Goal: Task Accomplishment & Management: Manage account settings

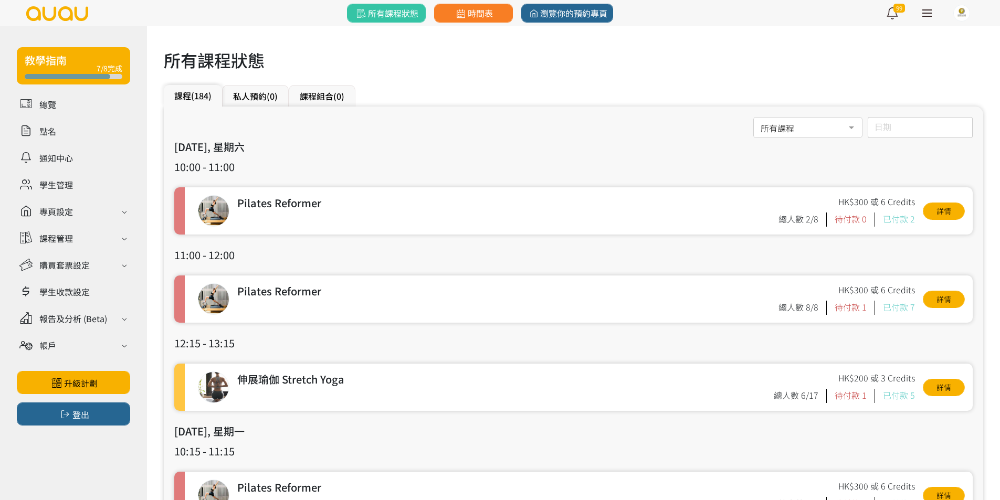
scroll to position [52, 0]
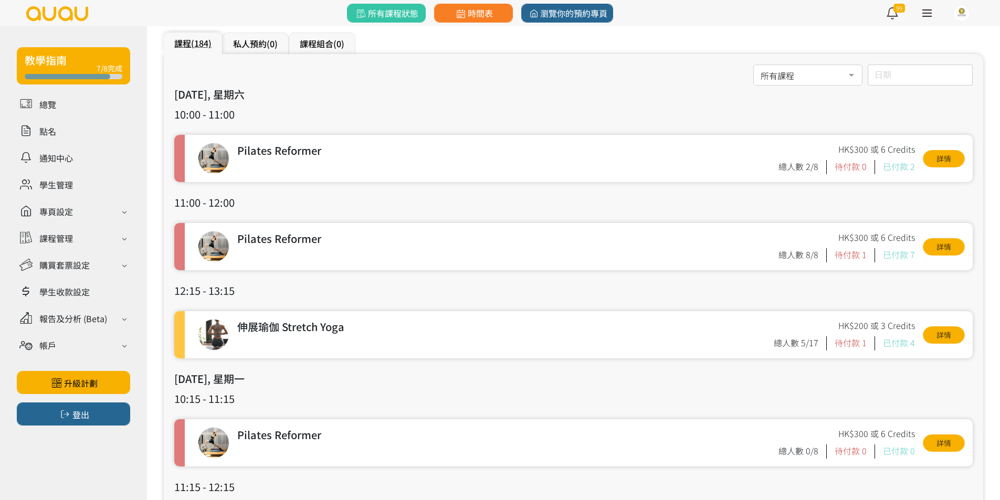
click at [902, 70] on input "日期" at bounding box center [919, 75] width 105 height 21
click at [881, 167] on span "5" at bounding box center [885, 169] width 13 height 10
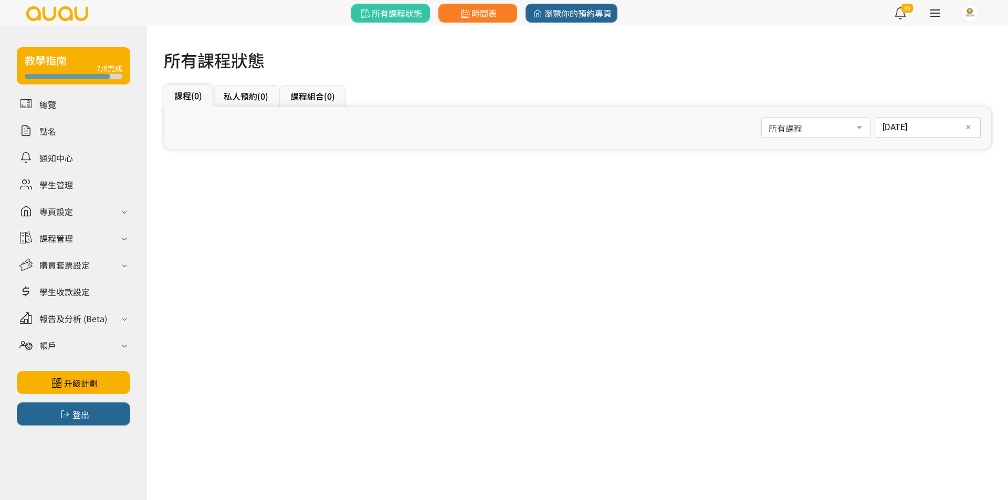
click at [913, 131] on div "2025-08-05 日期 ✕ August 2025 Sun Mon Tue Wed Thu Fri Sat 1 2 3 4 5 6 7 8 9 10 11…" at bounding box center [927, 127] width 105 height 21
click at [907, 220] on span "6" at bounding box center [912, 221] width 13 height 10
click at [900, 137] on div "2025-08-06 日期 ✕ August 2025 Sun Mon Tue Wed Thu Fri Sat 1 2 3 4 5 6 7 8 9 10 11…" at bounding box center [927, 127] width 105 height 21
click at [932, 234] on button "14" at bounding box center [930, 243] width 19 height 22
click at [913, 132] on div "2025-08-14 日期 ✕ August 2025 Sun Mon Tue Wed Thu Fri Sat 1 2 3 4 5 6 7 8 9 10 11…" at bounding box center [927, 127] width 105 height 21
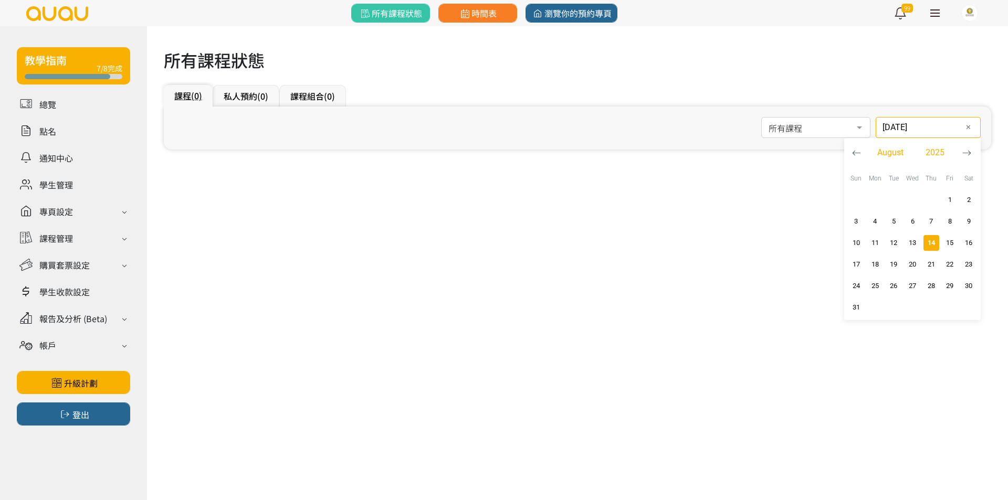
click at [853, 156] on icon "button" at bounding box center [856, 153] width 9 height 9
click at [888, 220] on span "8" at bounding box center [893, 221] width 13 height 10
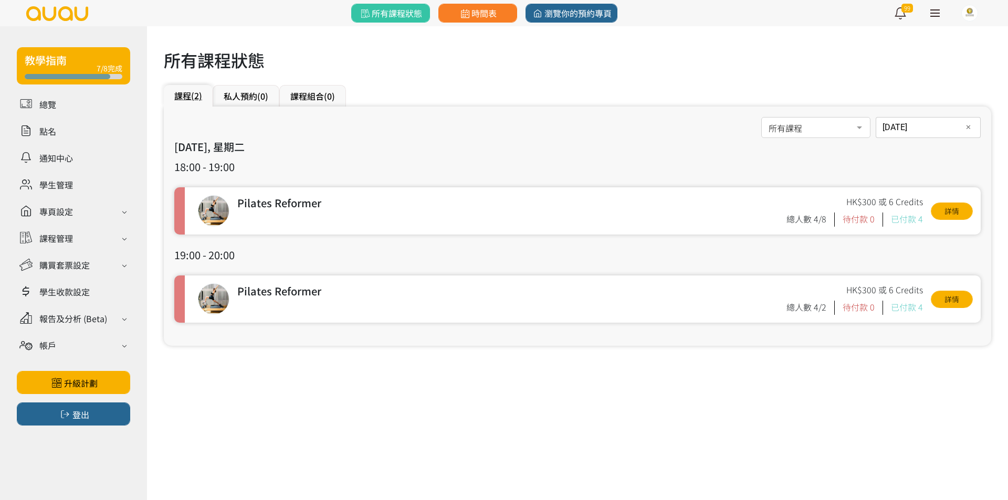
click at [909, 141] on h3 "2025/07/08, 星期二" at bounding box center [577, 147] width 806 height 16
click at [908, 134] on div "2025-07-08 日期 ✕ July 2025 Sun Mon Tue Wed Thu Fri Sat 1 2 3 4 5 6 7 8 9 10 11 1…" at bounding box center [927, 127] width 105 height 21
click at [943, 220] on span "11" at bounding box center [949, 221] width 13 height 10
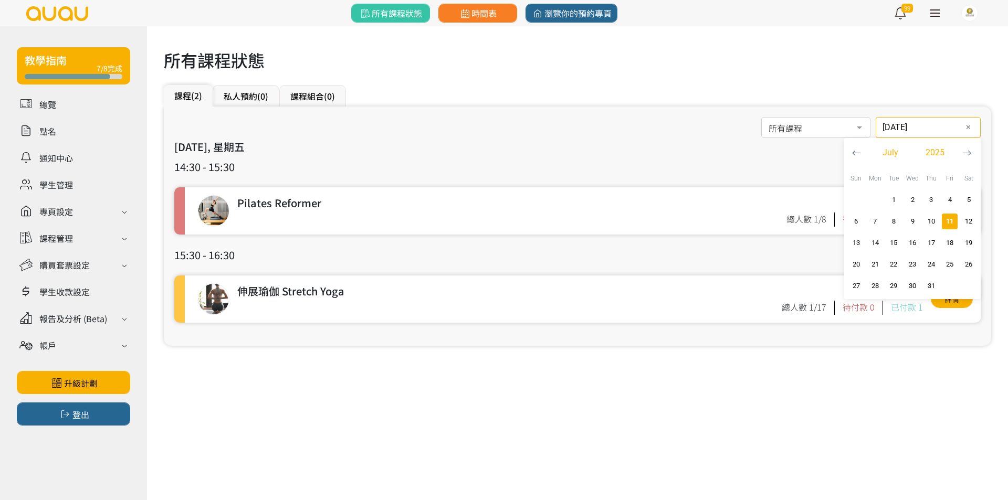
click at [917, 133] on div "2025-07-11 日期 ✕ July 2025 Sun Mon Tue Wed Thu Fri Sat 1 2 3 4 5 6 7 8 9 10 11 1…" at bounding box center [927, 127] width 105 height 21
click at [890, 237] on span "button" at bounding box center [893, 243] width 16 height 16
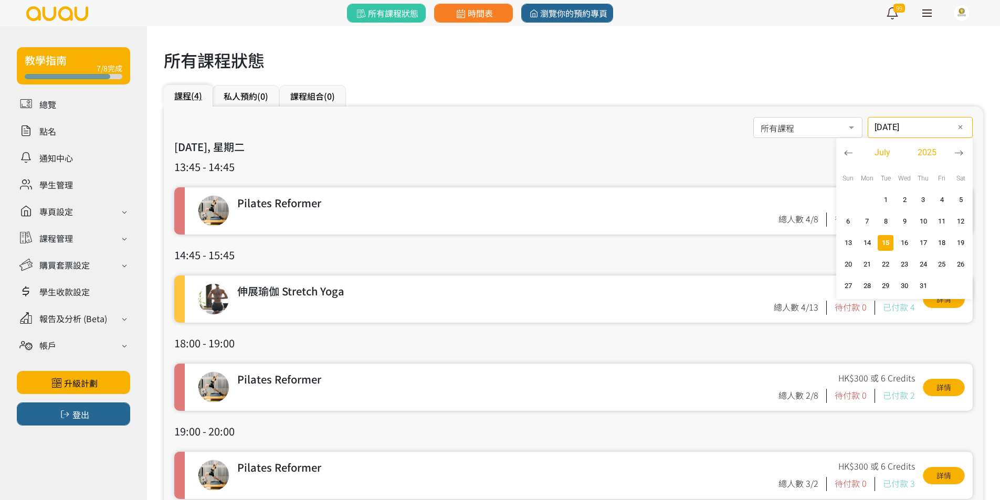
click at [886, 123] on input "2025-07-15" at bounding box center [919, 127] width 105 height 21
click at [938, 241] on span "18" at bounding box center [942, 243] width 13 height 10
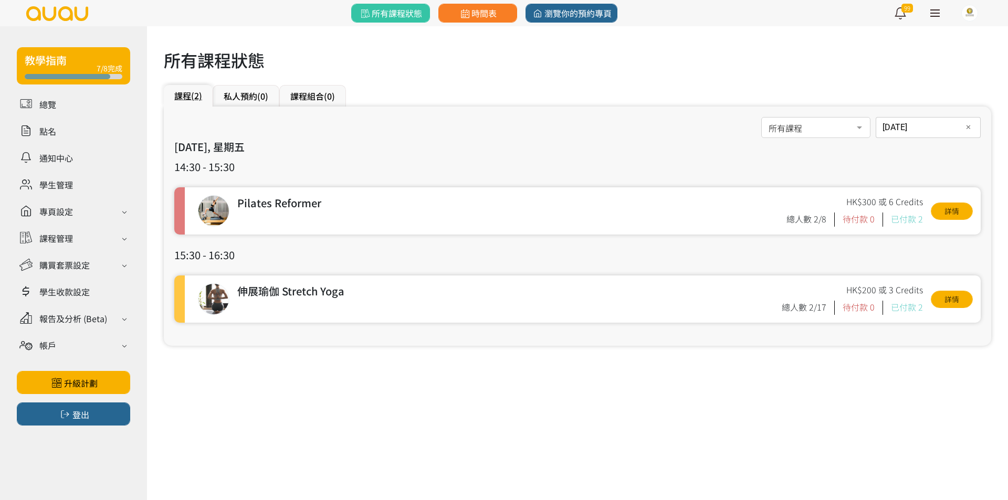
click at [902, 119] on input "2025-07-18" at bounding box center [927, 127] width 105 height 21
click at [895, 261] on span "22" at bounding box center [893, 264] width 13 height 10
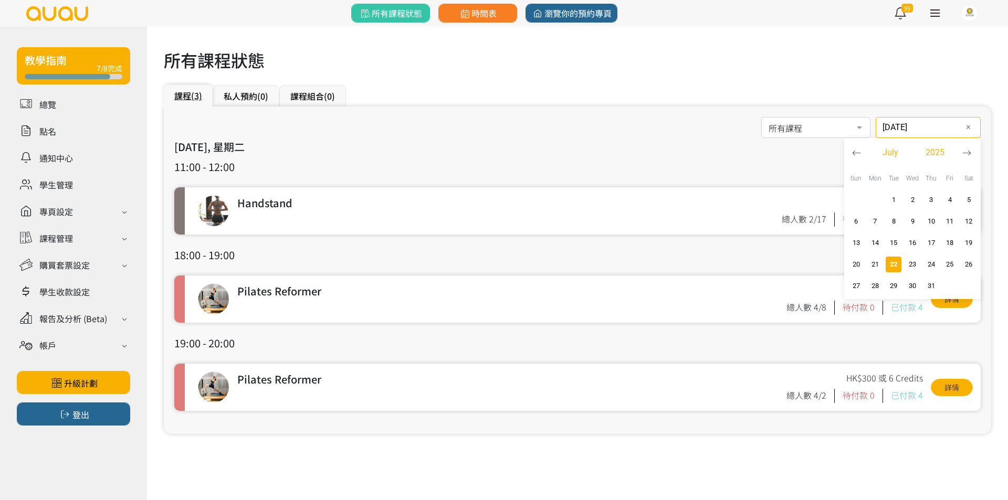
click at [892, 132] on div "2025-07-22 日期 ✕ July 2025 Sun Mon Tue Wed Thu Fri Sat 1 2 3 4 5 6 7 8 9 10 11 1…" at bounding box center [927, 127] width 105 height 21
click at [946, 265] on span "25" at bounding box center [949, 264] width 13 height 10
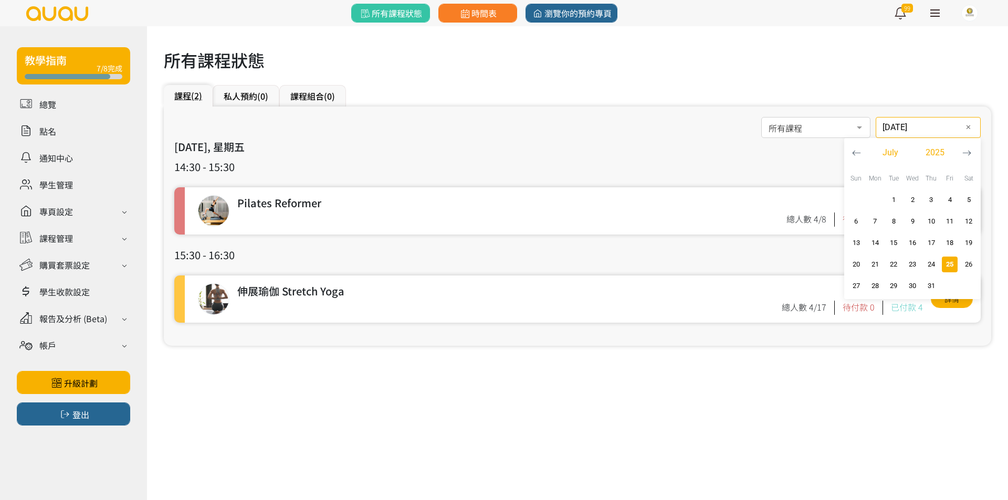
click at [887, 133] on div "2025-07-25 日期 ✕ July 2025 Sun Mon Tue Wed Thu Fri Sat 1 2 3 4 5 6 7 8 9 10 11 1…" at bounding box center [927, 127] width 105 height 21
click at [895, 283] on span "29" at bounding box center [893, 286] width 13 height 10
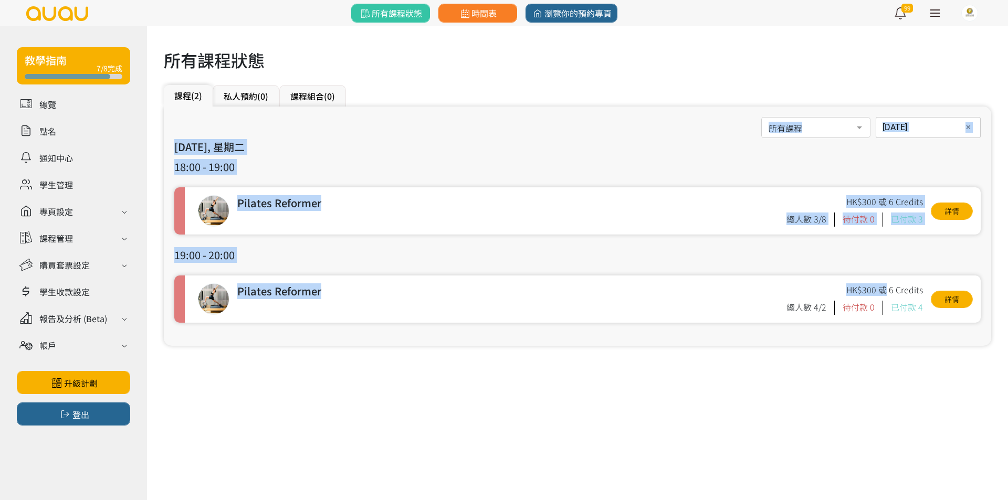
drag, startPoint x: 885, startPoint y: 272, endPoint x: 149, endPoint y: 110, distance: 754.3
click at [149, 110] on div "所有課程狀態 課程 (2) 私人預約 (0) 課程組合 (0) 所有課程 所有課程 伸展瑜伽 Stretch Yoga 哈達瑜伽 Hatha Yoga Arm…" at bounding box center [577, 193] width 861 height 335
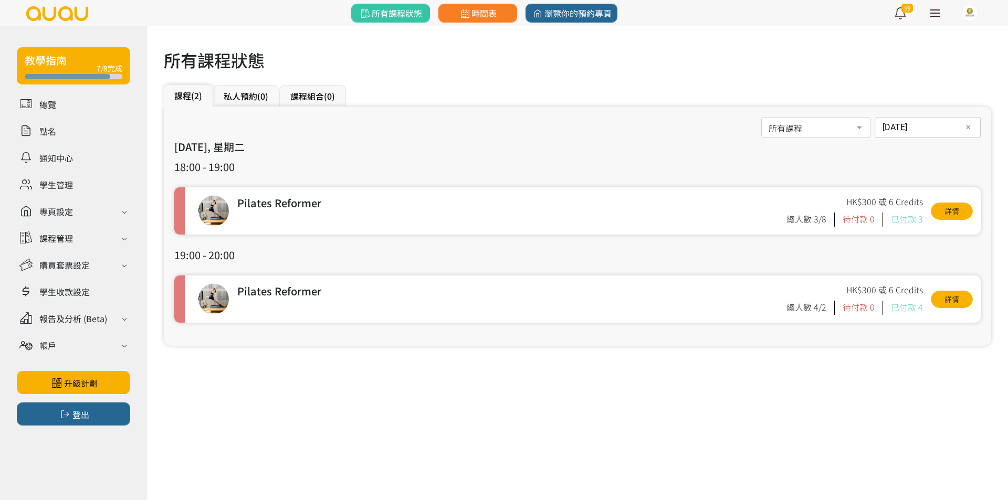
click at [487, 136] on div "所有課程 所有課程 伸展瑜伽 Stretch Yoga 哈達瑜伽 Hatha Yoga Arm Balance & Inversion 初級瑜伽 Beginn…" at bounding box center [577, 128] width 806 height 22
click at [888, 128] on div "2025-07-29 日期 ✕ July 2025 Sun Mon Tue Wed Thu Fri Sat 1 2 3 4 5 6 7 8 9 10 11 1…" at bounding box center [927, 127] width 105 height 21
click at [962, 152] on icon "button" at bounding box center [966, 153] width 9 height 9
click at [892, 216] on span "5" at bounding box center [893, 221] width 13 height 10
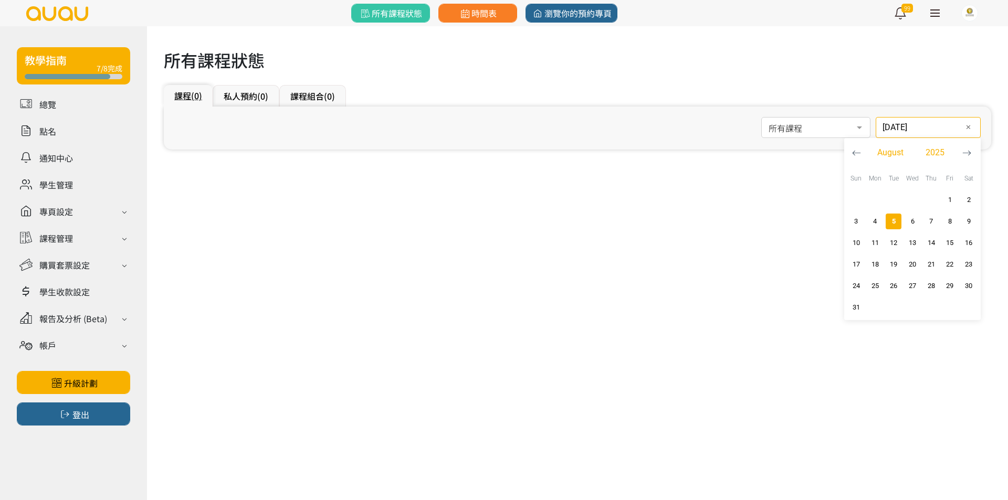
click at [921, 128] on input "2025-08-05" at bounding box center [927, 127] width 105 height 21
click at [892, 238] on span "12" at bounding box center [893, 243] width 13 height 10
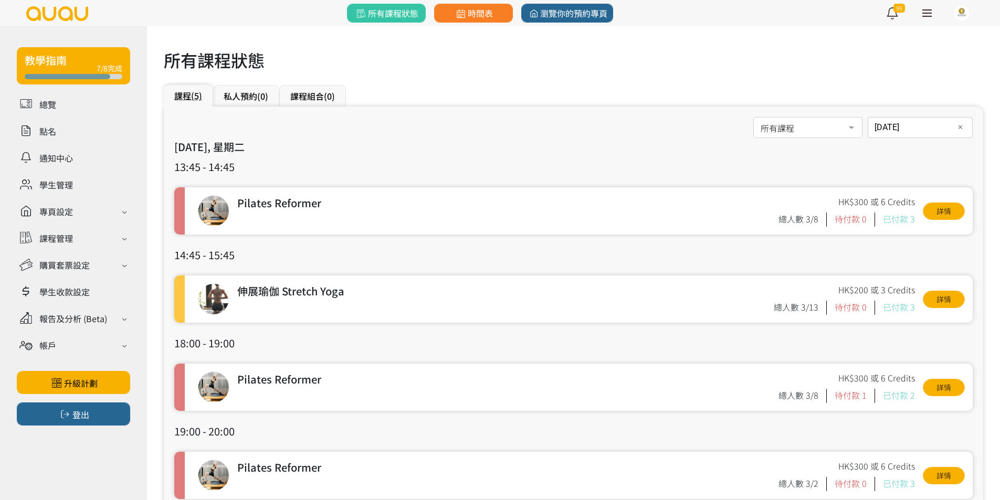
click at [906, 128] on input "2025-08-12" at bounding box center [919, 127] width 105 height 21
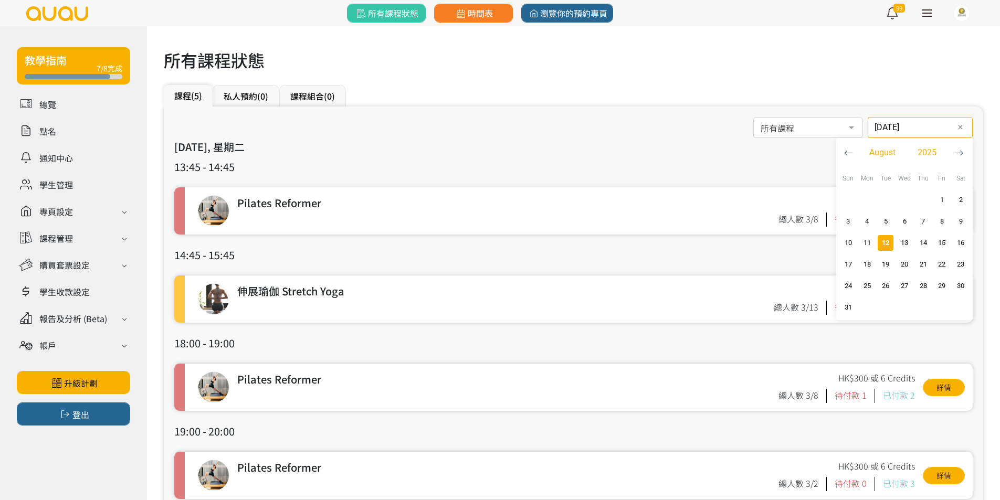
click at [854, 153] on button "button" at bounding box center [848, 152] width 19 height 29
click at [885, 218] on span "8" at bounding box center [885, 221] width 13 height 10
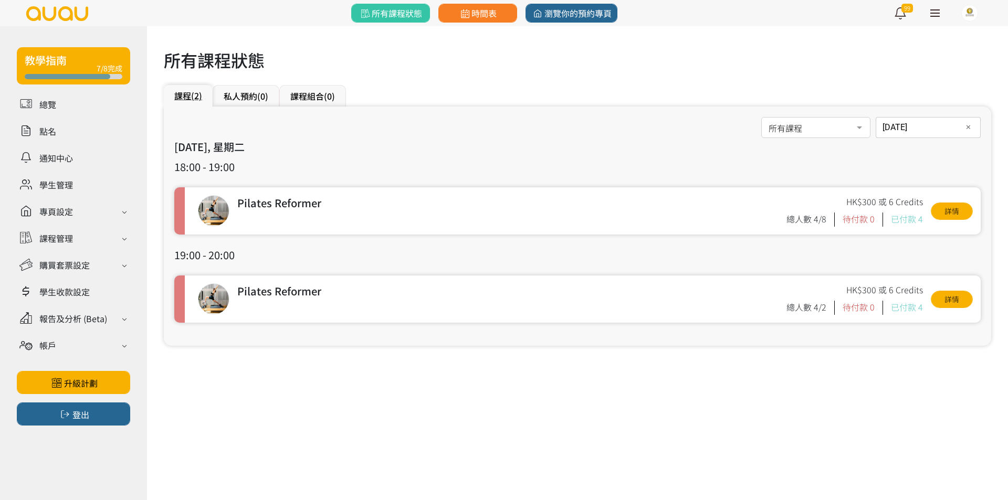
click at [906, 135] on div "2025-07-08 日期 ✕ July 2025 Sun Mon Tue Wed Thu Fri Sat 1 2 3 4 5 6 7 8 9 10 11 1…" at bounding box center [927, 127] width 105 height 21
click at [897, 242] on span "15" at bounding box center [893, 243] width 13 height 10
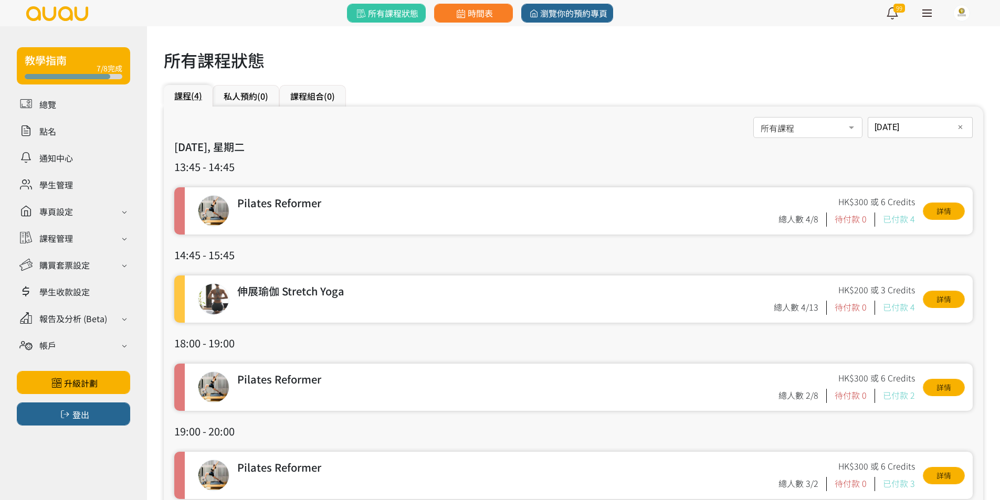
click at [905, 131] on div "2025-07-15 日期 ✕ July 2025 Sun Mon Tue Wed Thu Fri Sat 1 2 3 4 5 6 7 8 9 10 11 1…" at bounding box center [919, 127] width 105 height 21
click at [889, 264] on span "22" at bounding box center [885, 264] width 13 height 10
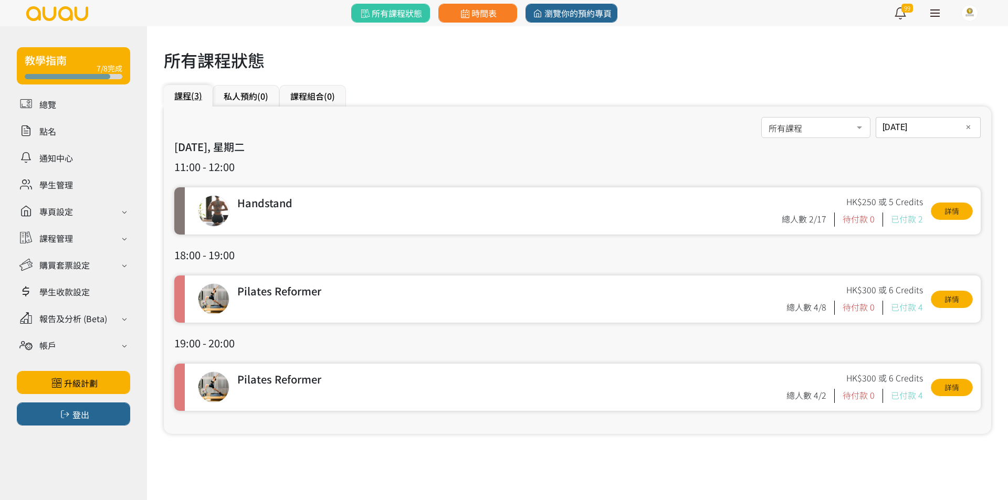
click at [902, 133] on div "2025-07-22 日期 ✕ July 2025 Sun Mon Tue Wed Thu Fri Sat 1 2 3 4 5 6 7 8 9 10 11 1…" at bounding box center [927, 127] width 105 height 21
click at [892, 281] on span "29" at bounding box center [893, 286] width 13 height 10
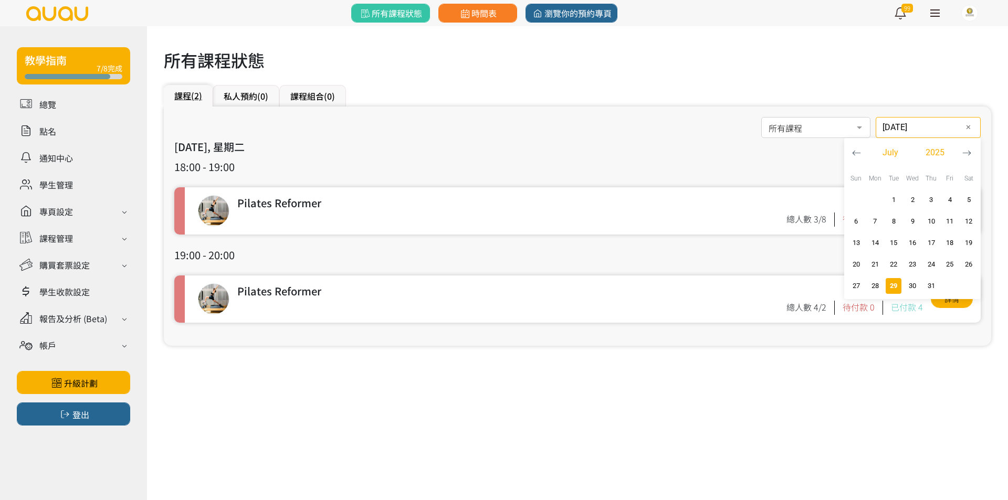
click at [910, 120] on input "2025-07-29" at bounding box center [927, 127] width 105 height 21
click at [953, 200] on span "4" at bounding box center [949, 200] width 13 height 10
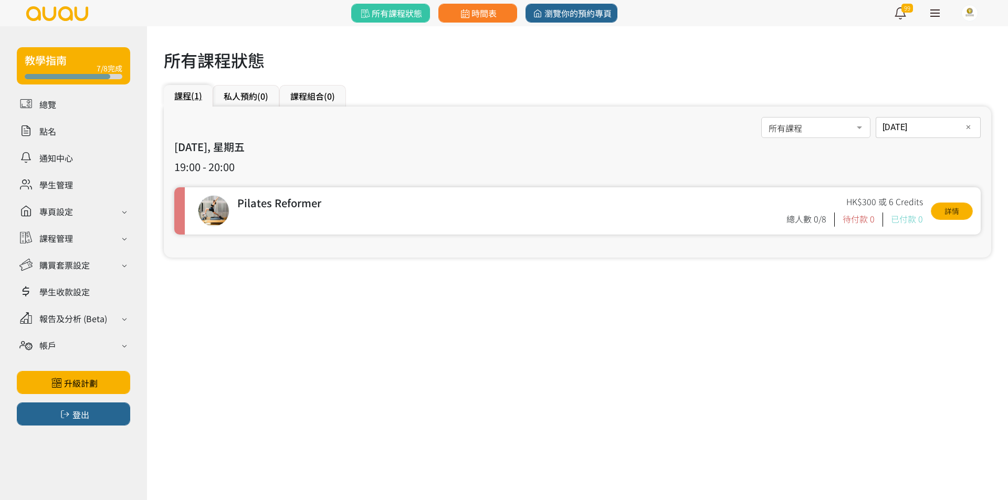
click at [911, 126] on input "2025-07-04" at bounding box center [927, 127] width 105 height 21
click at [953, 226] on span "11" at bounding box center [949, 221] width 13 height 10
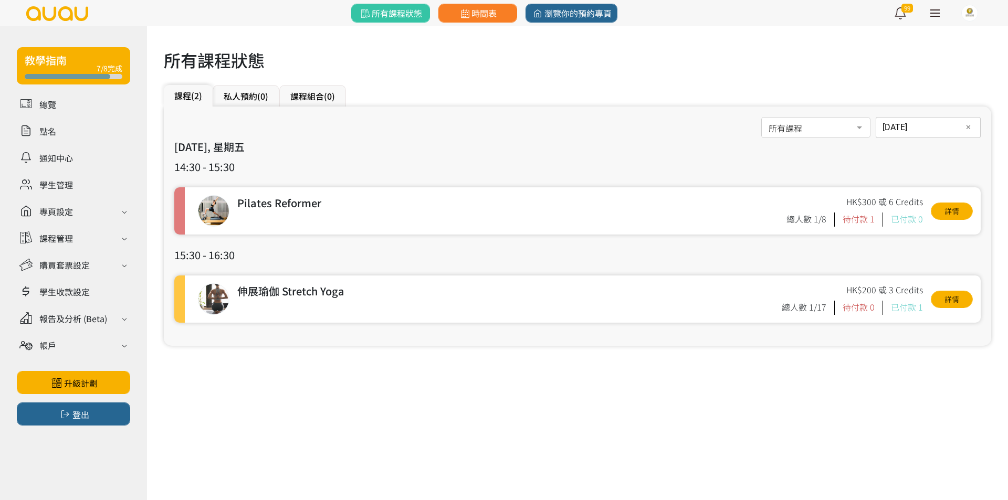
click at [916, 127] on input "2025-07-11" at bounding box center [927, 127] width 105 height 21
click at [945, 240] on span "18" at bounding box center [949, 243] width 13 height 10
click at [929, 130] on div "2025-07-18 日期 ✕ July 2025 Sun Mon Tue Wed Thu Fri Sat 1 2 3 4 5 6 7 8 9 10 11 1…" at bounding box center [927, 127] width 105 height 21
click at [947, 263] on span "25" at bounding box center [949, 264] width 13 height 10
click at [907, 129] on div "2025-07-25 日期 ✕ July 2025 Sun Mon Tue Wed Thu Fri Sat 1 2 3 4 5 6 7 8 9 10 11 1…" at bounding box center [927, 127] width 105 height 21
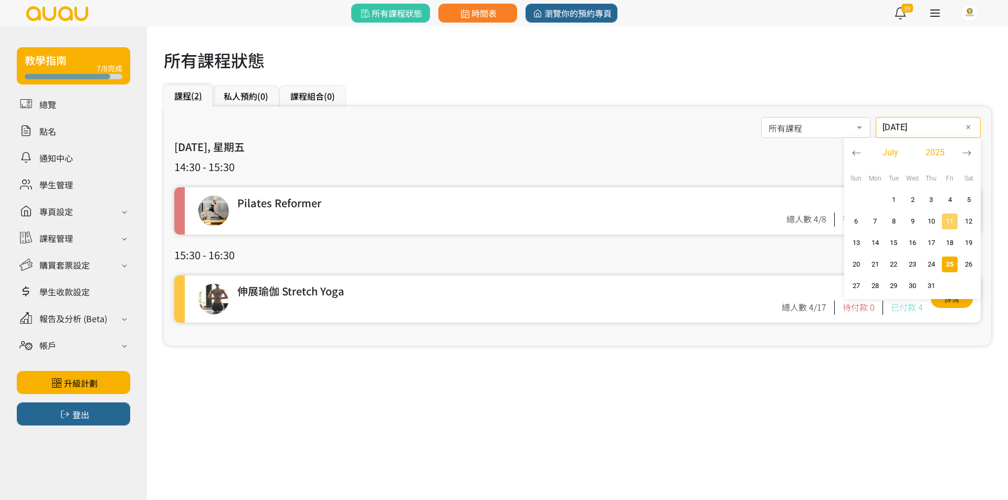
click at [946, 220] on span "11" at bounding box center [949, 221] width 13 height 10
click at [889, 126] on input "2025-07-11" at bounding box center [927, 127] width 105 height 21
click at [892, 238] on span "15" at bounding box center [893, 243] width 13 height 10
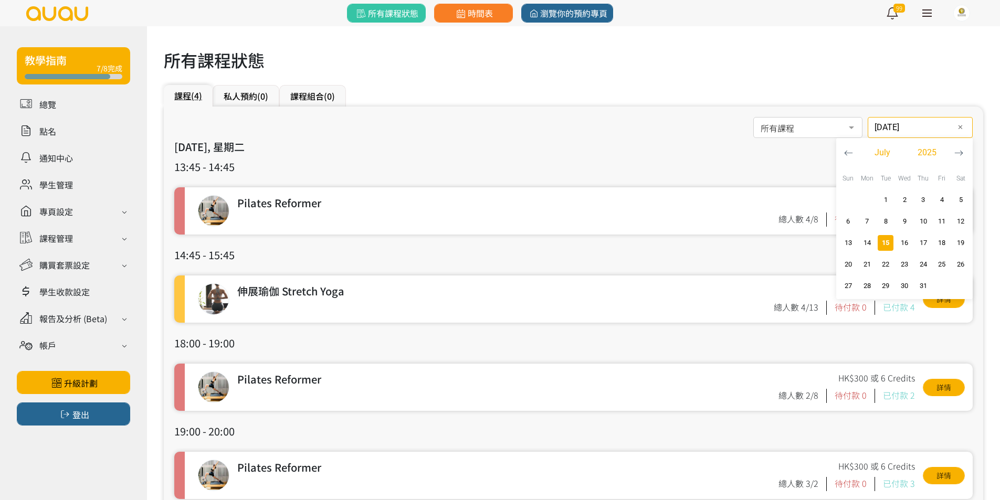
click at [883, 134] on div "2025-07-15 日期 ✕ July 2025 Sun Mon Tue Wed Thu Fri Sat 1 2 3 4 5 6 7 8 9 10 11 1…" at bounding box center [919, 127] width 105 height 21
click at [890, 259] on span "22" at bounding box center [885, 264] width 13 height 10
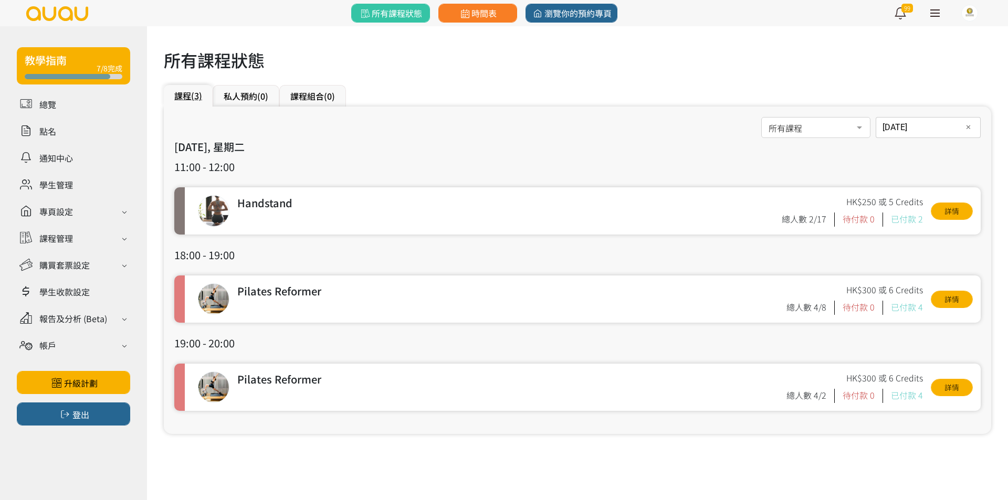
click at [922, 132] on div "2025-07-22 日期 ✕ July 2025 Sun Mon Tue Wed Thu Fri Sat 1 2 3 4 5 6 7 8 9 10 11 1…" at bounding box center [927, 127] width 105 height 21
click at [950, 240] on span "18" at bounding box center [949, 243] width 13 height 10
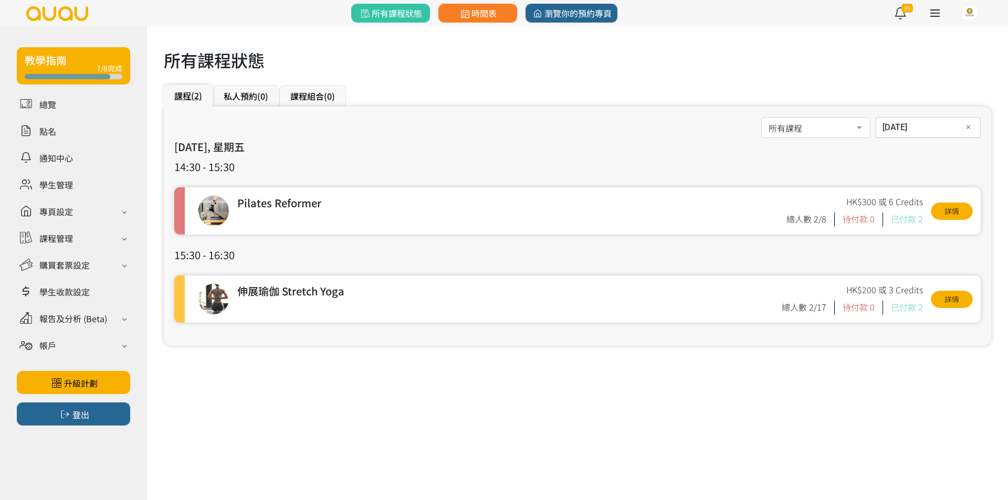
click at [916, 134] on div "2025-07-18 日期 ✕ July 2025 Sun Mon Tue Wed Thu Fri Sat 1 2 3 4 5 6 7 8 9 10 11 1…" at bounding box center [927, 127] width 105 height 21
click at [894, 258] on span "button" at bounding box center [893, 265] width 16 height 16
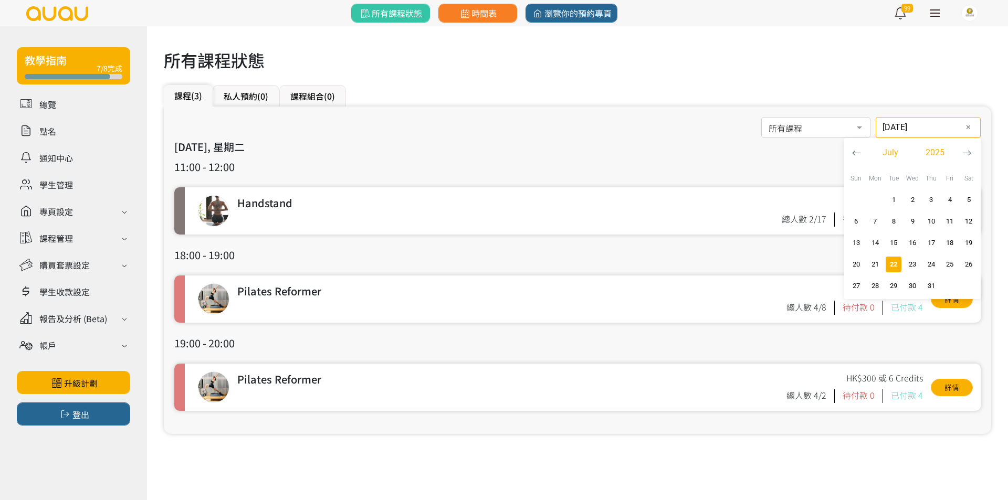
click at [919, 137] on div "2025-07-22 日期 ✕ July 2025 Sun Mon Tue Wed Thu Fri Sat 1 2 3 4 5 6 7 8 9 10 11 1…" at bounding box center [927, 127] width 105 height 21
click at [952, 267] on span "25" at bounding box center [949, 264] width 13 height 10
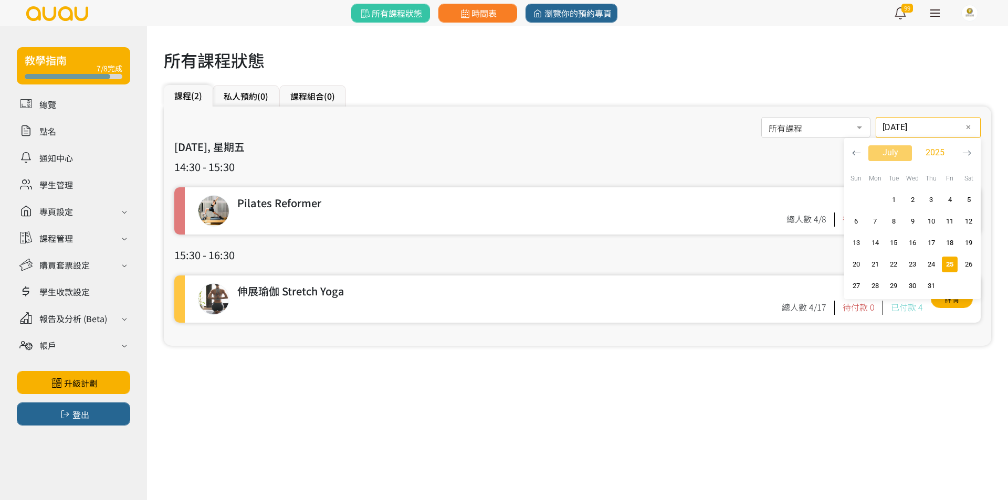
drag, startPoint x: 912, startPoint y: 133, endPoint x: 907, endPoint y: 154, distance: 21.0
click at [911, 133] on div "2025-07-25 日期 ✕ July 2025 Sun Mon Tue Wed Thu Fri Sat 1 2 3 4 5 6 7 8 9 10 11 1…" at bounding box center [927, 127] width 105 height 21
click at [892, 279] on span "button" at bounding box center [893, 286] width 16 height 16
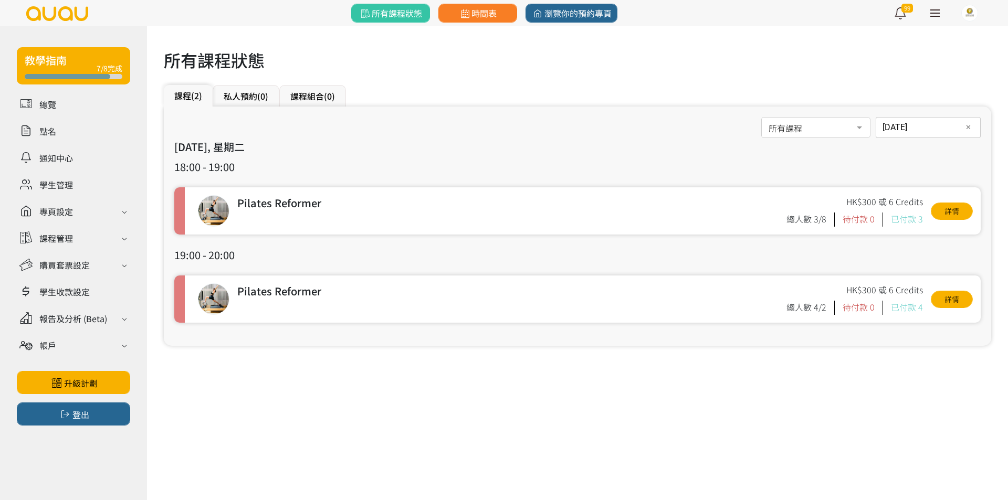
click at [888, 127] on input "2025-07-29" at bounding box center [927, 127] width 105 height 21
click at [889, 222] on span "8" at bounding box center [893, 221] width 13 height 10
click at [917, 133] on div "2025-07-08 日期 ✕ July 2025 Sun Mon Tue Wed Thu Fri Sat 1 2 3 4 5 6 7 8 9 10 11 1…" at bounding box center [927, 127] width 105 height 21
click at [949, 219] on span "11" at bounding box center [949, 221] width 13 height 10
click at [901, 128] on div "2025-07-11 日期 ✕ July 2025 Sun Mon Tue Wed Thu Fri Sat 1 2 3 4 5 6 7 8 9 10 11 1…" at bounding box center [927, 127] width 105 height 21
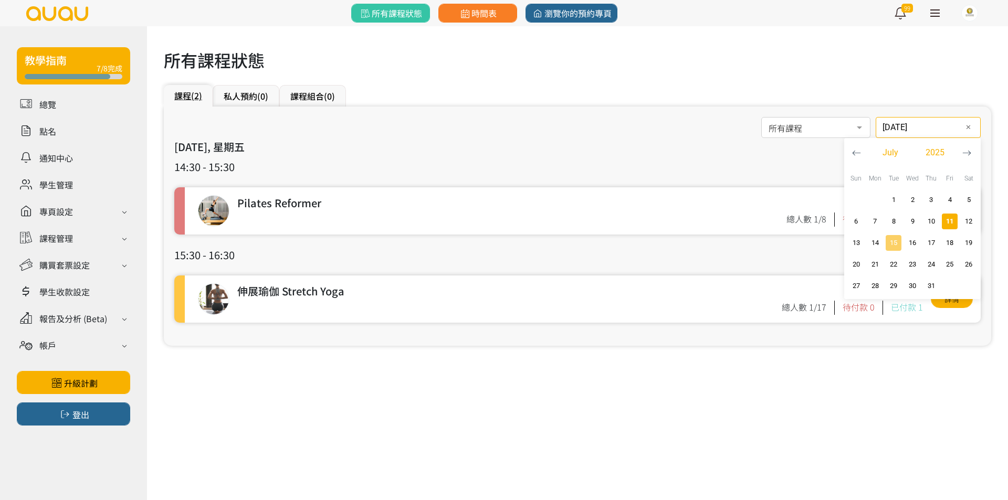
click at [888, 242] on span "15" at bounding box center [893, 243] width 13 height 10
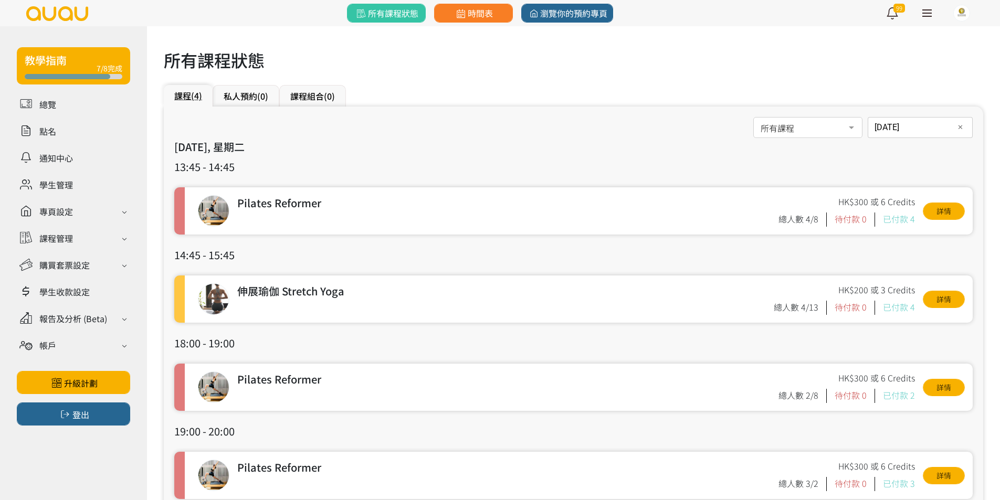
click at [906, 125] on input "2025-07-15" at bounding box center [919, 127] width 105 height 21
click at [938, 243] on span "18" at bounding box center [942, 243] width 13 height 10
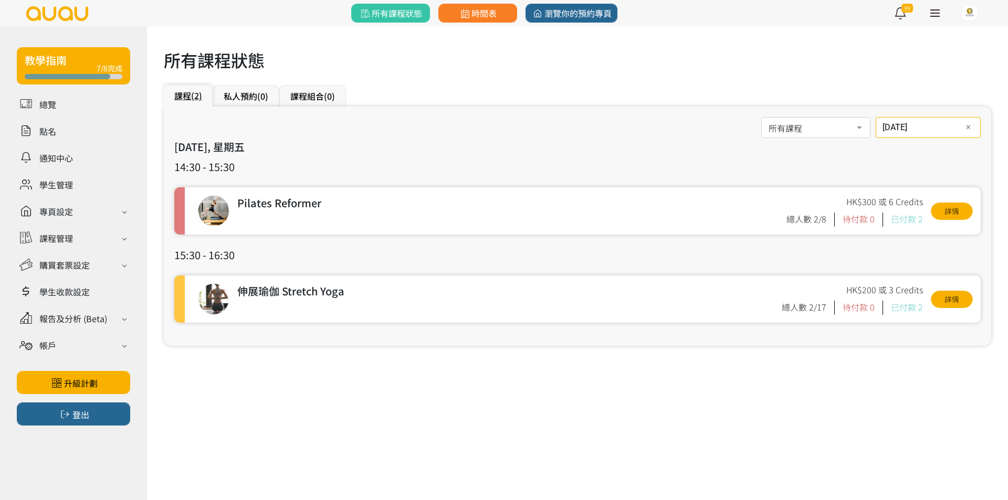
click at [931, 121] on input "2025-07-18" at bounding box center [927, 127] width 105 height 21
click at [889, 262] on span "22" at bounding box center [893, 264] width 13 height 10
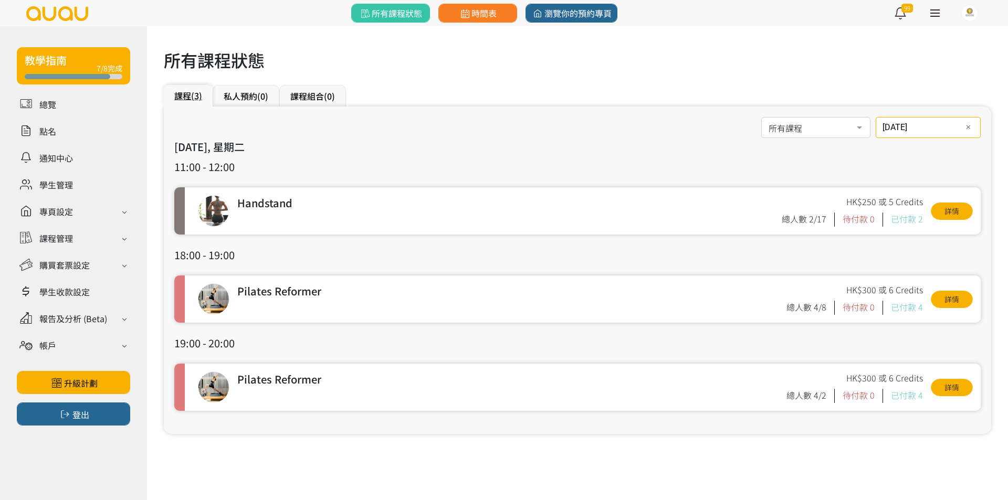
click at [879, 132] on div "2025-07-22 日期 ✕ July 2025 Sun Mon Tue Wed Thu Fri Sat 1 2 3 4 5 6 7 8 9 10 11 1…" at bounding box center [927, 127] width 105 height 21
click at [945, 264] on span "25" at bounding box center [949, 264] width 13 height 10
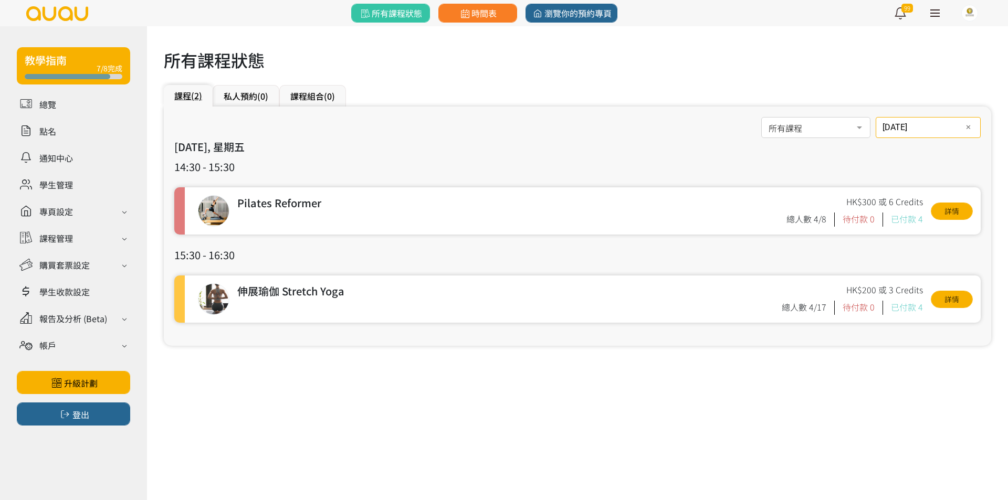
click at [913, 133] on div "2025-07-25 日期 ✕ July 2025 Sun Mon Tue Wed Thu Fri Sat 1 2 3 4 5 6 7 8 9 10 11 1…" at bounding box center [927, 127] width 105 height 21
click at [898, 283] on span "29" at bounding box center [893, 286] width 13 height 10
click at [928, 125] on input "2025-07-29" at bounding box center [927, 127] width 105 height 21
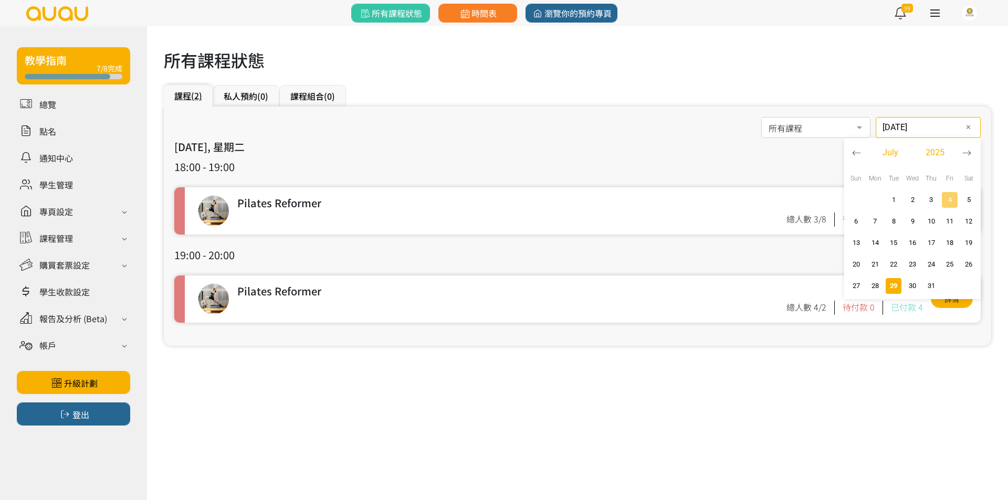
click at [951, 204] on span "4" at bounding box center [949, 200] width 13 height 10
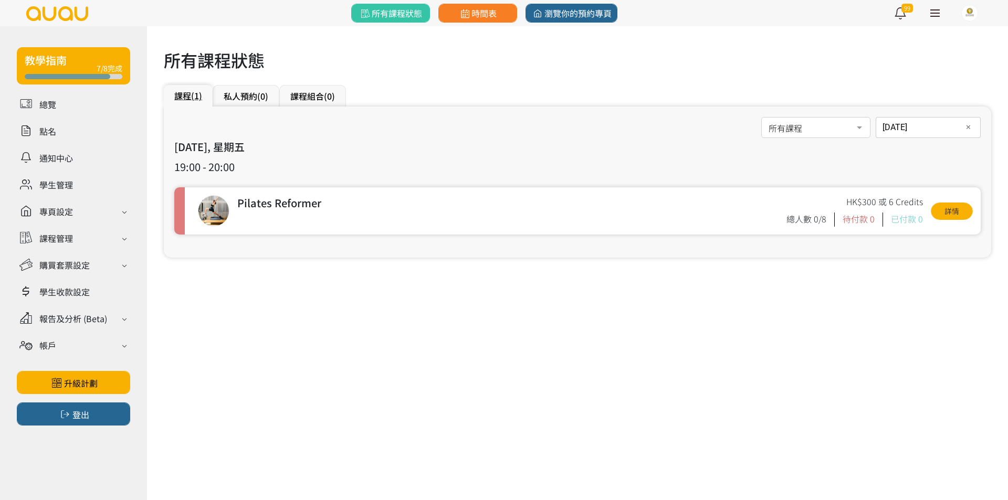
click at [925, 133] on div "所有課程 所有課程 伸展瑜伽 Stretch Yoga 哈達瑜伽 Hatha Yoga Arm Balance & Inversion 初級瑜伽 Beginn…" at bounding box center [577, 182] width 827 height 151
click at [925, 133] on div "2025-07-04 日期 ✕ July 2025 Sun Mon Tue Wed Thu Fri Sat 1 2 3 4 5 6 7 8 9 10 11 1…" at bounding box center [927, 127] width 105 height 21
click at [949, 219] on span "11" at bounding box center [949, 221] width 13 height 10
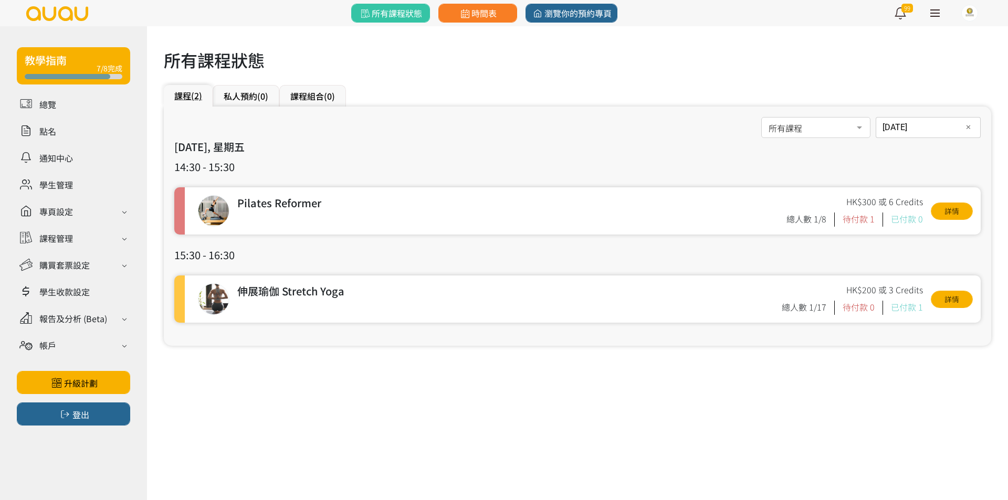
click at [884, 128] on div "2025-07-11 日期 ✕ July 2025 Sun Mon Tue Wed Thu Fri Sat 1 2 3 4 5 6 7 8 9 10 11 1…" at bounding box center [927, 127] width 105 height 21
click at [956, 243] on span "button" at bounding box center [949, 243] width 16 height 16
click at [903, 133] on div "2025-07-18 日期 ✕ July 2025 Sun Mon Tue Wed Thu Fri Sat 1 2 3 4 5 6 7 8 9 10 11 1…" at bounding box center [927, 127] width 105 height 21
click at [886, 264] on span "button" at bounding box center [893, 265] width 16 height 16
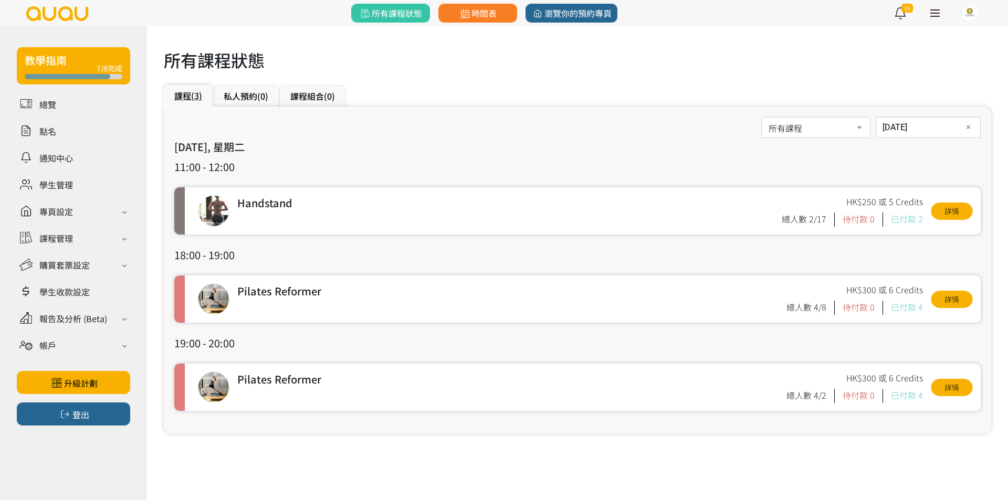
click at [932, 132] on div "2025-07-22 日期 ✕ July 2025 Sun Mon Tue Wed Thu Fri Sat 1 2 3 4 5 6 7 8 9 10 11 1…" at bounding box center [927, 127] width 105 height 21
click at [955, 261] on span "25" at bounding box center [949, 264] width 13 height 10
type input "2025-07-25"
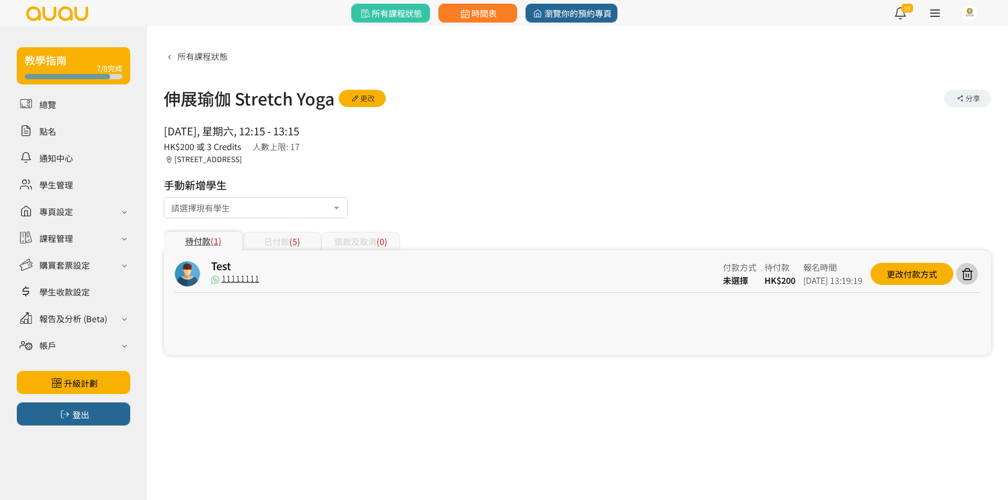
click at [263, 241] on div "已付款 (5)" at bounding box center [281, 241] width 79 height 18
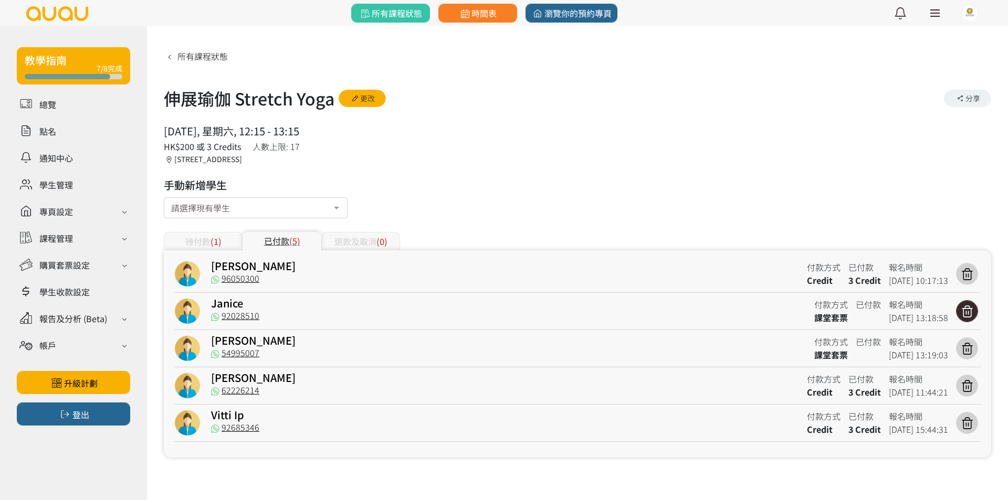
click at [960, 306] on icon at bounding box center [967, 311] width 20 height 14
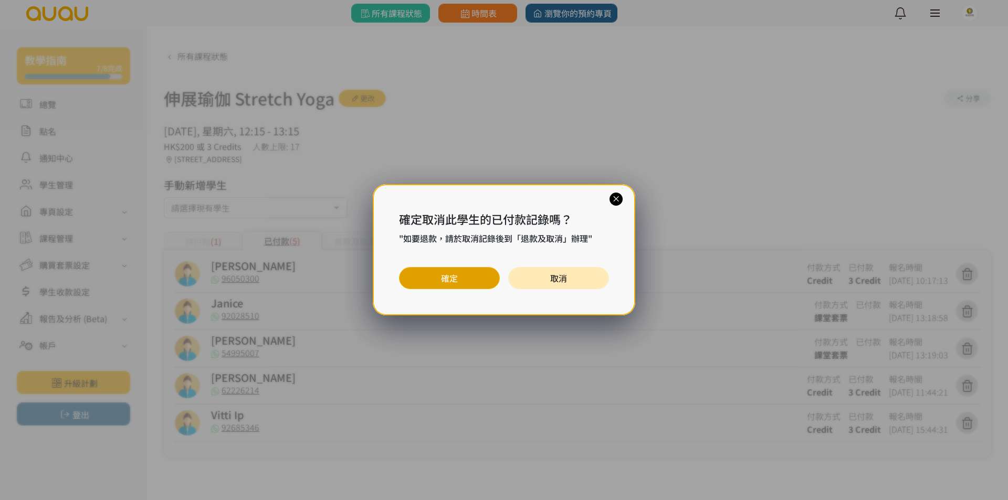
click at [447, 277] on button "確定" at bounding box center [449, 278] width 101 height 22
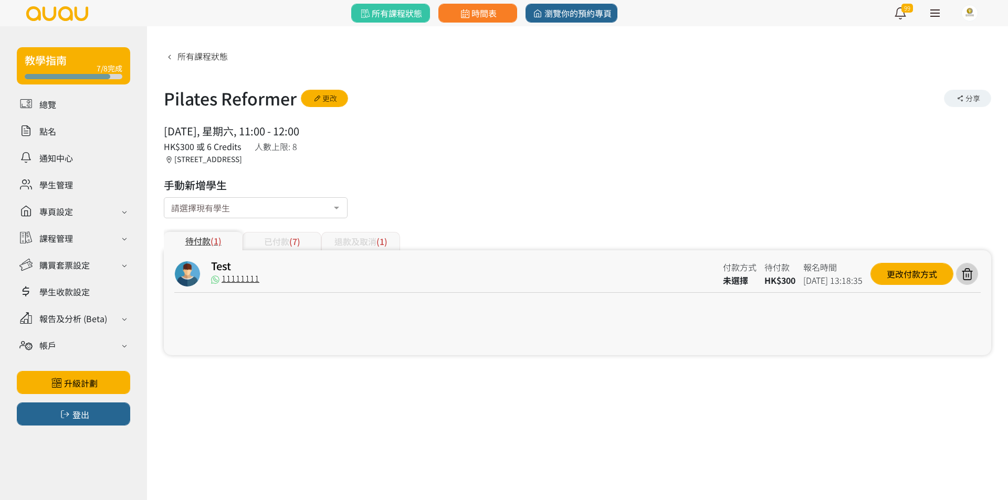
click at [270, 241] on div "已付款 (7)" at bounding box center [281, 241] width 79 height 18
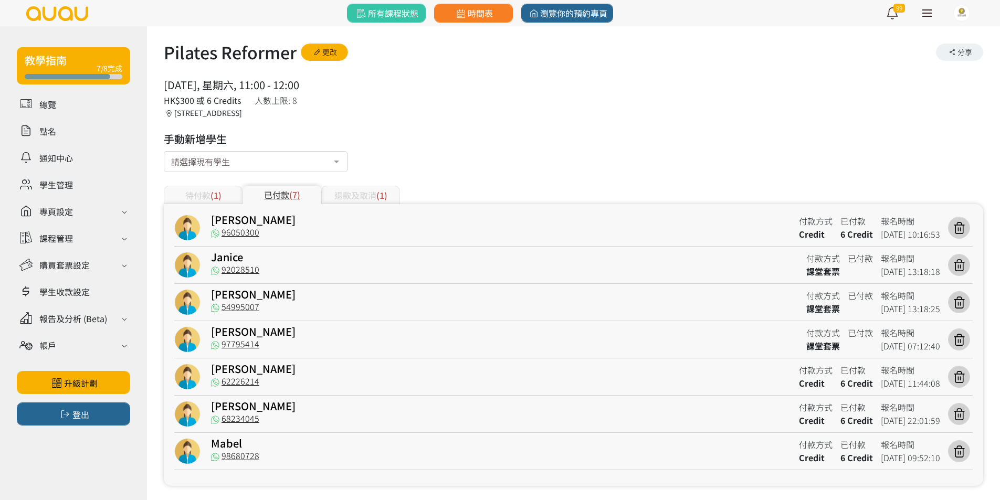
scroll to position [56, 0]
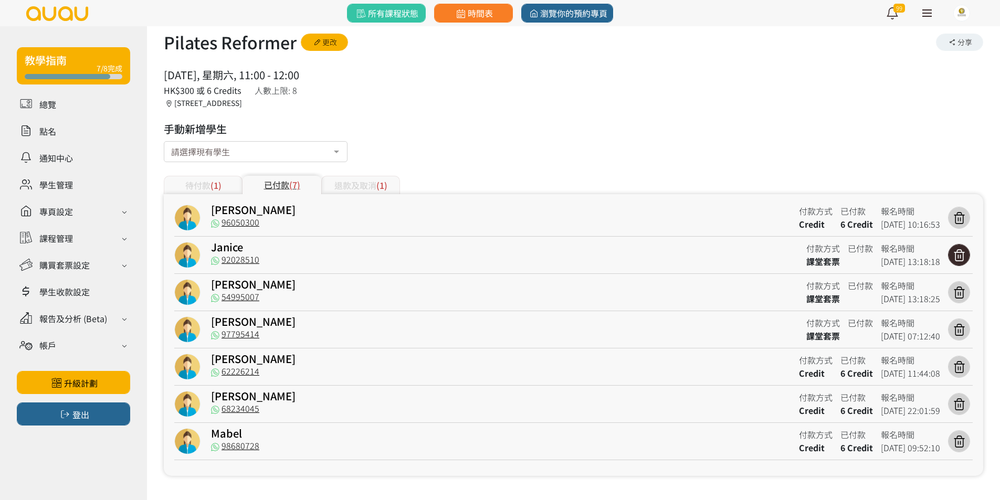
click at [954, 255] on icon at bounding box center [959, 255] width 20 height 14
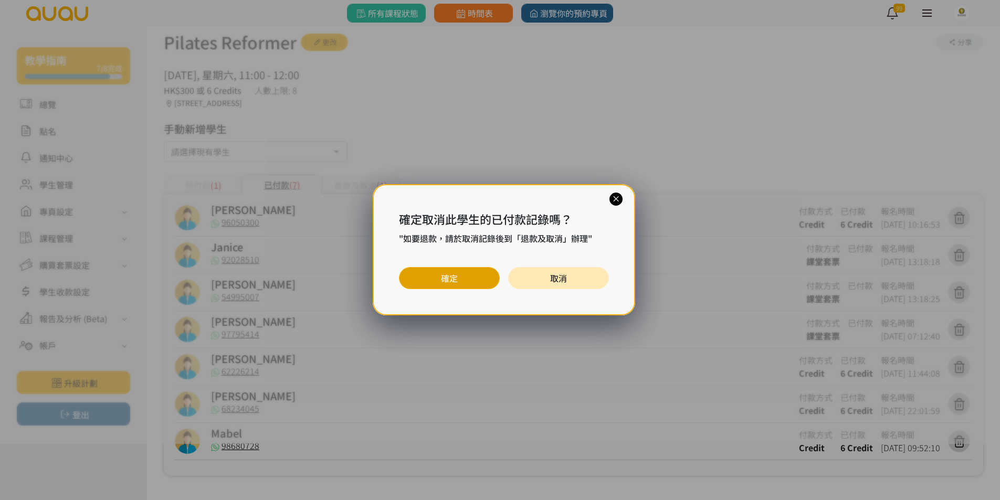
click at [427, 281] on button "確定" at bounding box center [449, 278] width 101 height 22
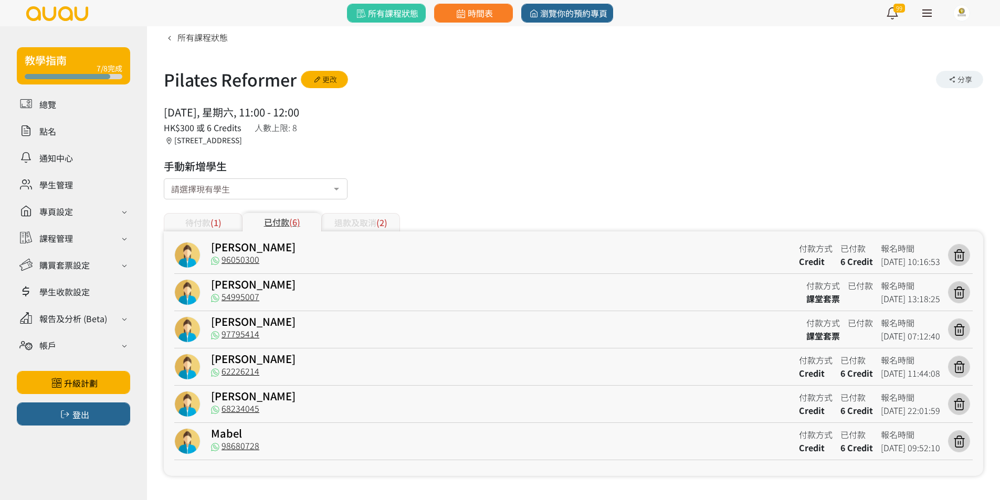
scroll to position [19, 0]
click at [207, 157] on div "所有課程狀態 Pilates Reformer 更改 分享 2025/08/23, 星期六, 11:00 - 12:00 人數上限: 8 HK$300 或 6…" at bounding box center [573, 252] width 819 height 448
drag, startPoint x: 200, startPoint y: 202, endPoint x: 207, endPoint y: 185, distance: 17.4
click at [202, 199] on div "所有課程狀態 Pilates Reformer 更改 分享 2025/08/23, 星期六, 11:00 - 12:00 人數上限: 8 HK$300 或 6…" at bounding box center [573, 252] width 819 height 448
type input "wenki"
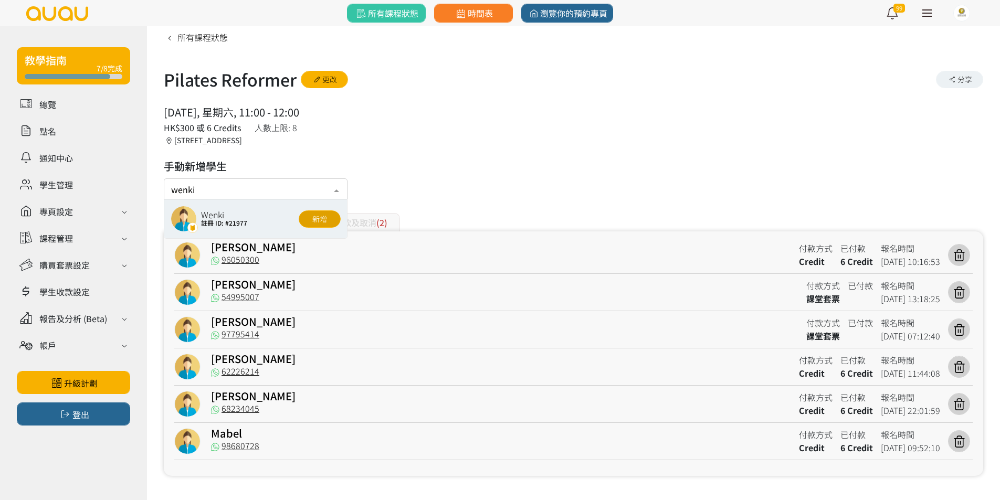
click at [321, 213] on button "新增" at bounding box center [320, 218] width 42 height 17
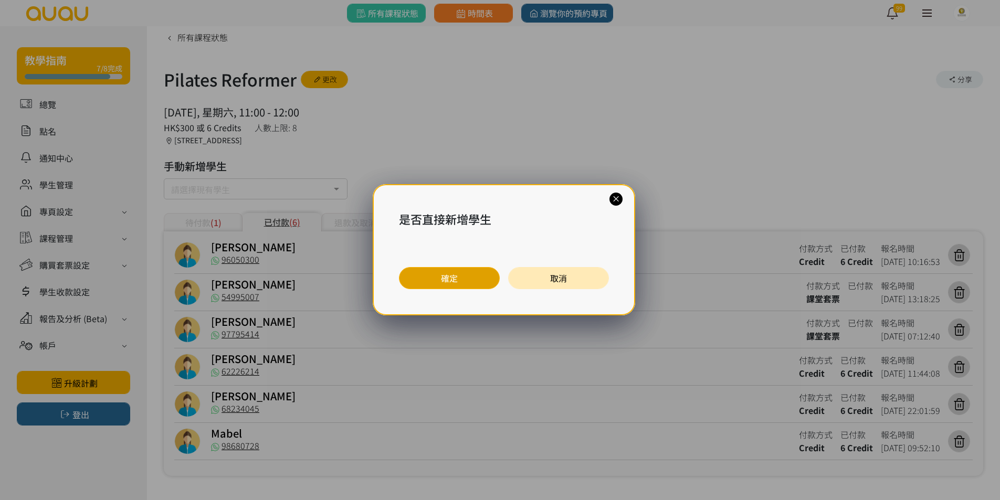
click at [447, 279] on button "確定" at bounding box center [449, 278] width 101 height 22
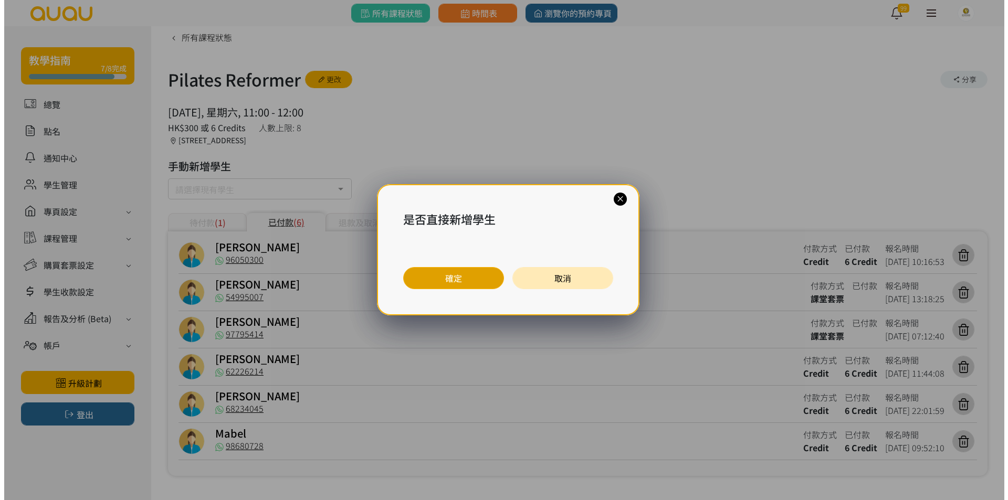
scroll to position [0, 0]
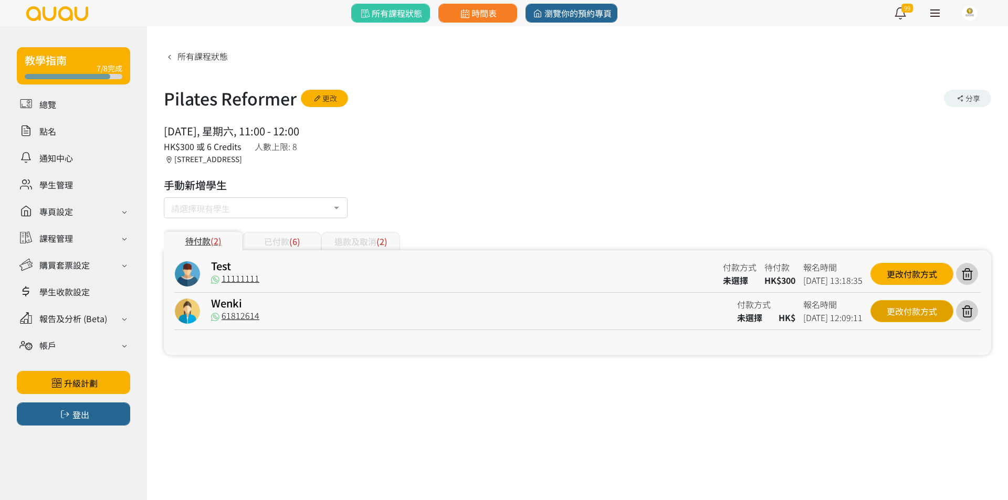
click at [937, 303] on div "更改付款方式" at bounding box center [911, 311] width 83 height 22
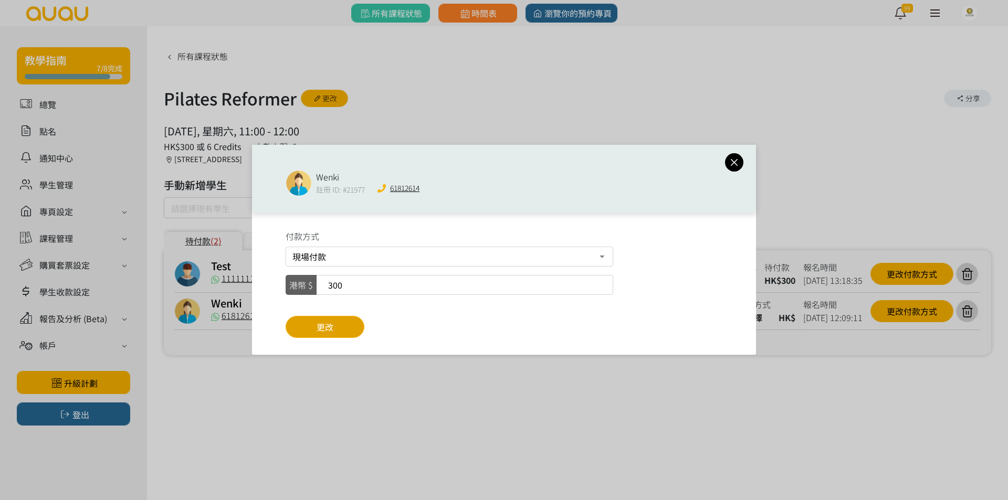
click at [349, 329] on button "更改" at bounding box center [324, 327] width 79 height 22
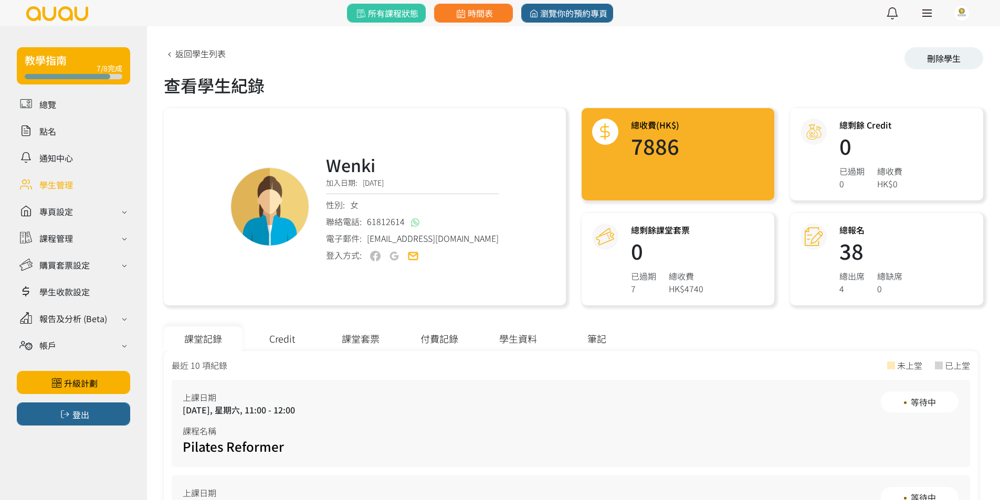
click at [366, 338] on div "課堂套票" at bounding box center [360, 338] width 79 height 25
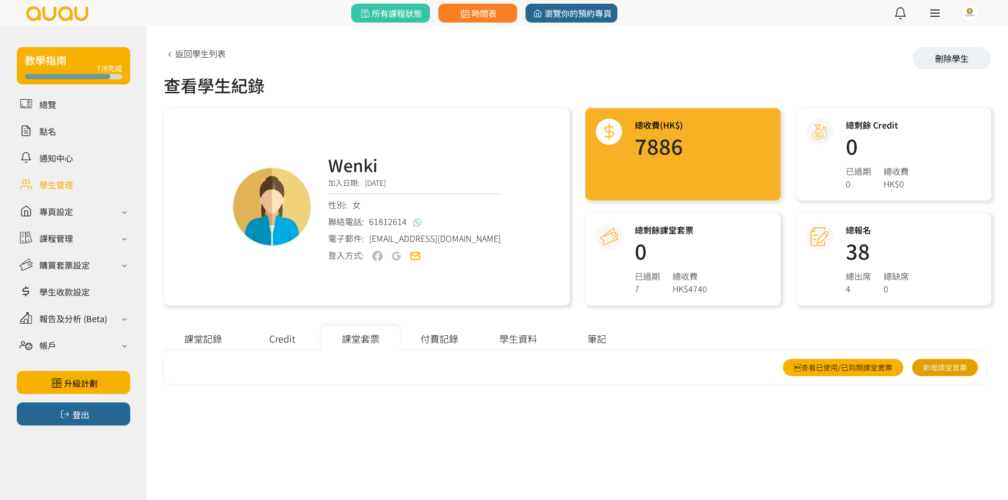
click at [917, 363] on link "新增課堂套票" at bounding box center [944, 367] width 66 height 17
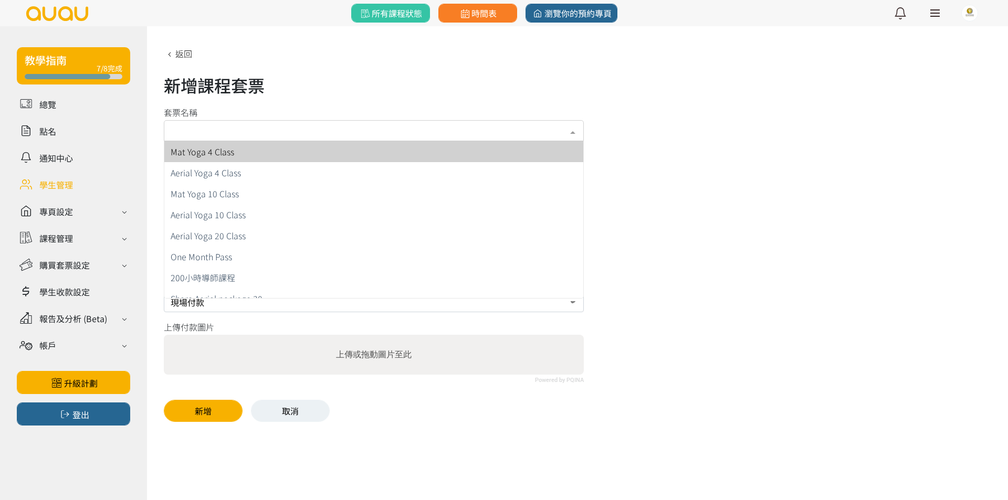
click at [495, 129] on div "請選擇套票" at bounding box center [374, 130] width 420 height 21
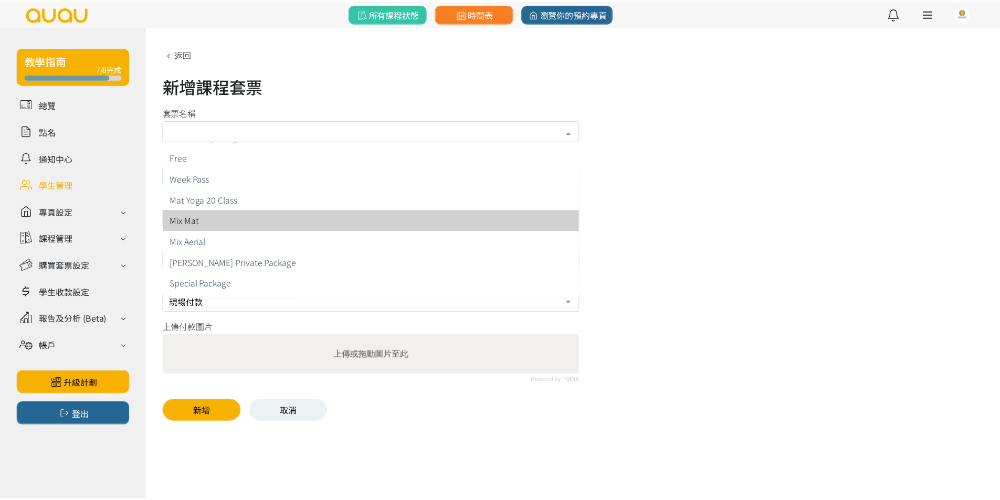
scroll to position [263, 0]
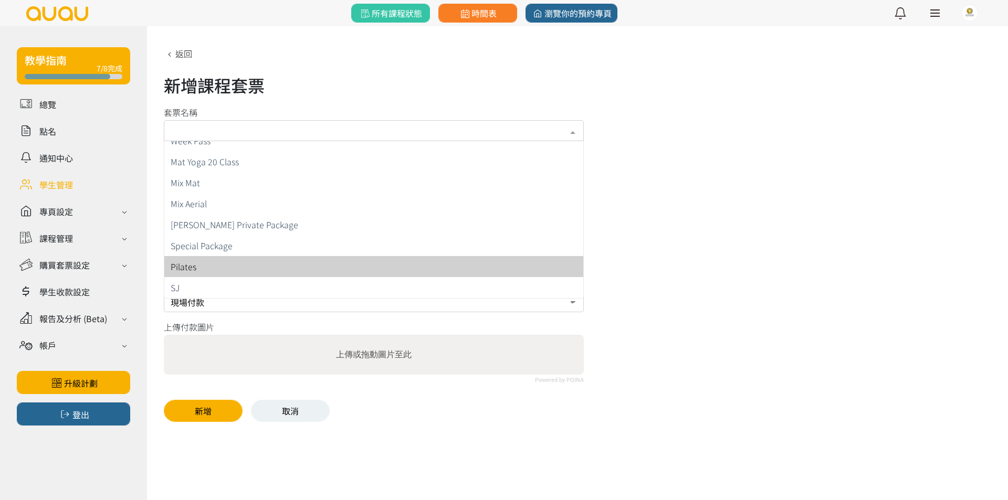
click at [458, 259] on span "Pilates" at bounding box center [373, 266] width 419 height 21
type input "未開始計算"
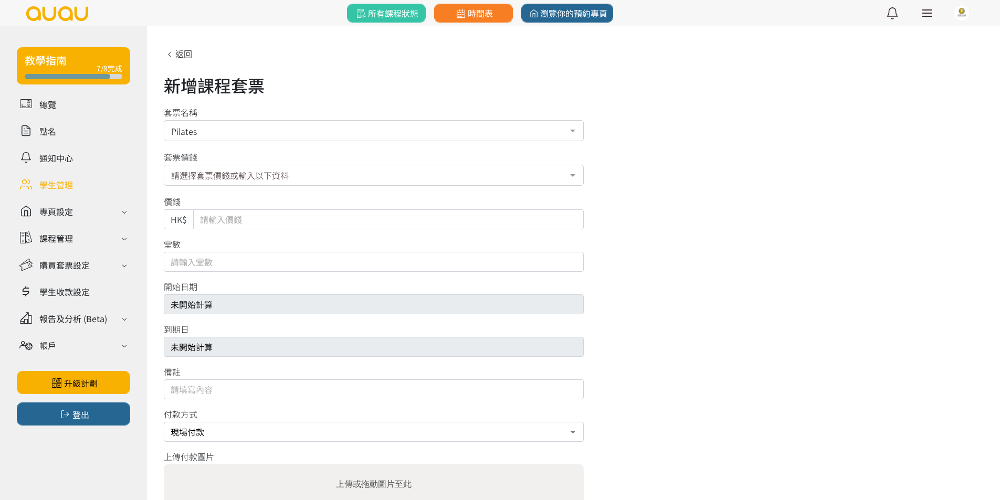
click at [469, 180] on div "請選擇套票價錢或輸入以下資料" at bounding box center [374, 175] width 420 height 21
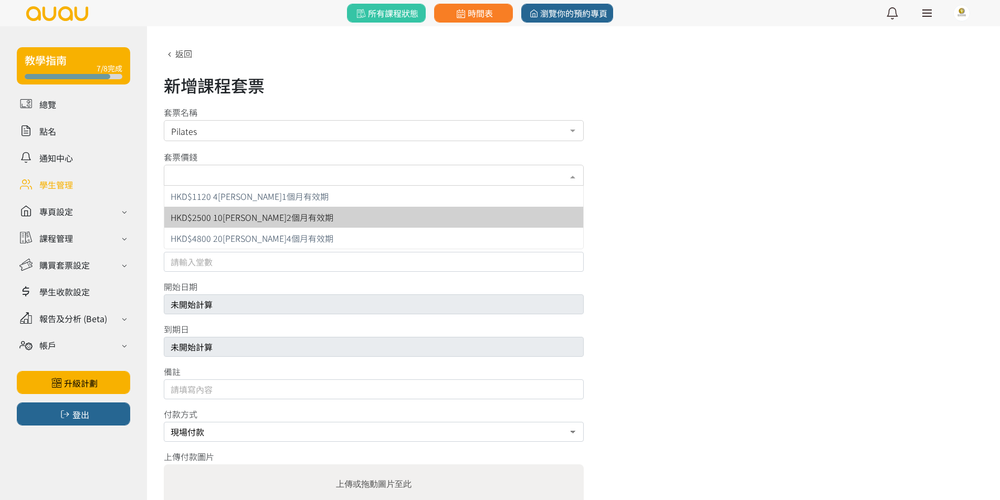
click at [458, 209] on span "HKD$2500 10[PERSON_NAME]2個月有效期" at bounding box center [373, 217] width 419 height 21
type input "2500"
type input "10"
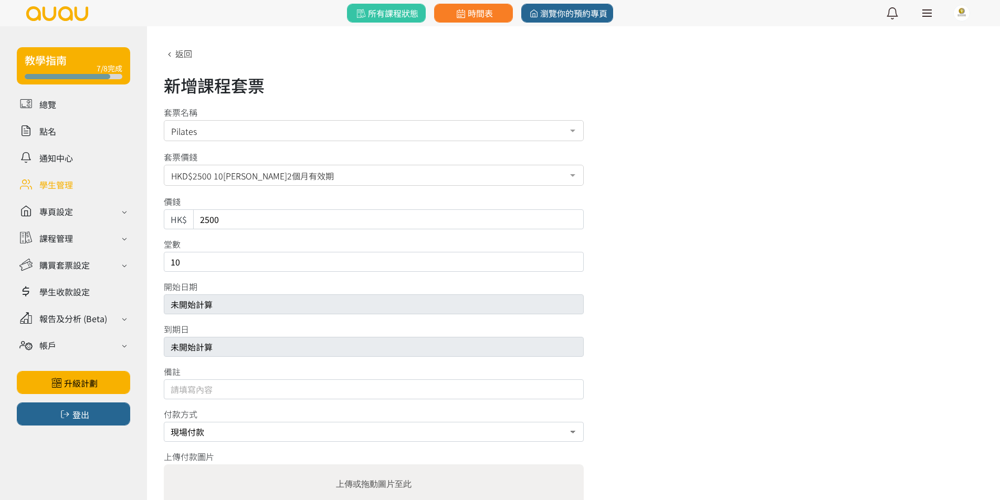
click at [429, 229] on div "新增課程套票 套票名稱 Pilates Mat Yoga 4 Class Aerial Yoga 4 Class Mat Yoga 10 Class Aeri…" at bounding box center [573, 299] width 819 height 504
click at [429, 226] on input "2500" at bounding box center [388, 219] width 390 height 20
click at [429, 225] on input "2500" at bounding box center [388, 219] width 390 height 20
type input "2250"
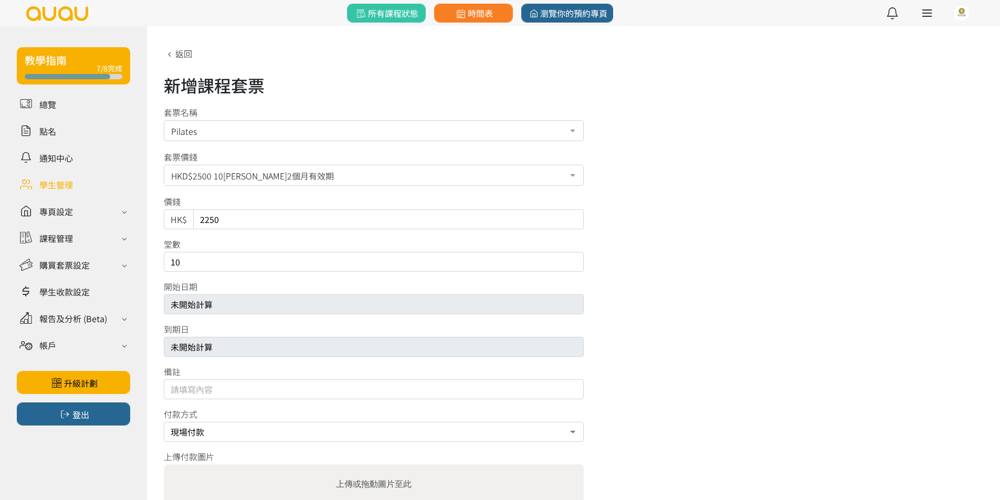
click at [863, 267] on div "堂數 10" at bounding box center [573, 255] width 819 height 34
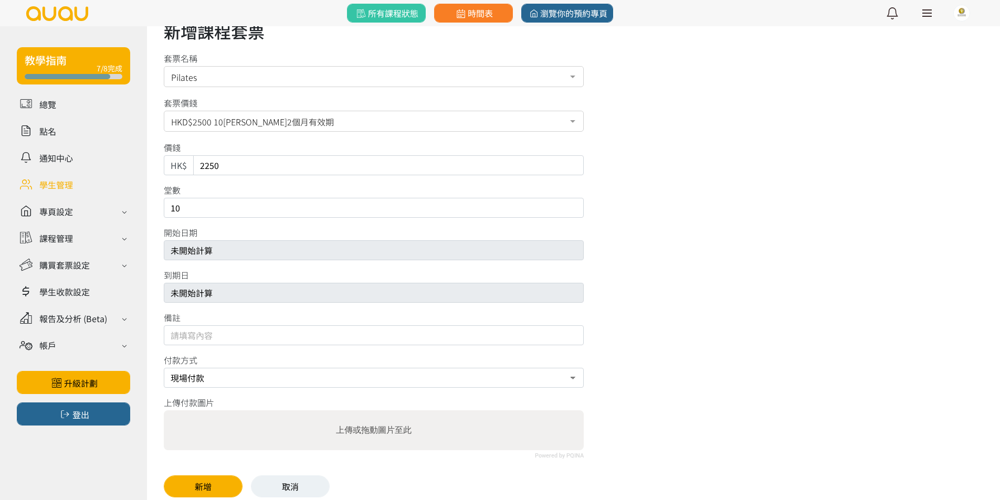
scroll to position [76, 0]
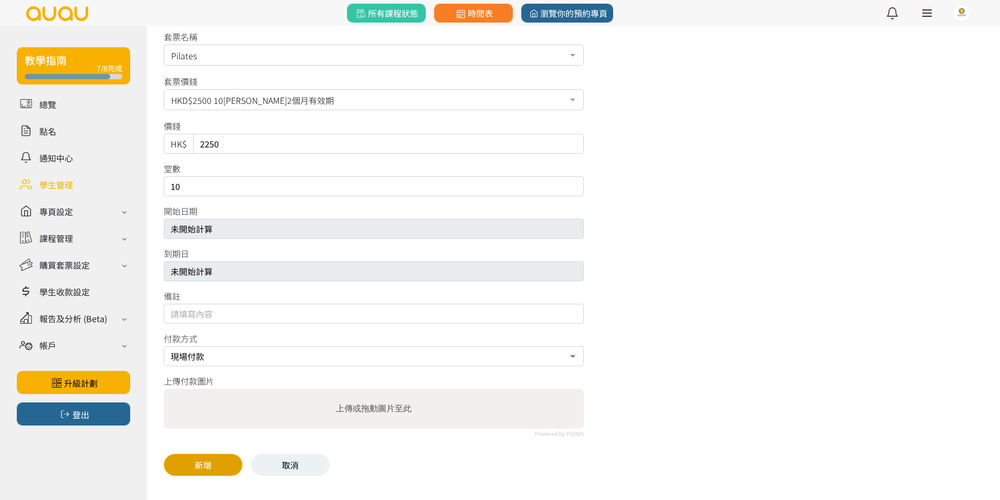
click at [196, 455] on button "新增" at bounding box center [203, 465] width 79 height 22
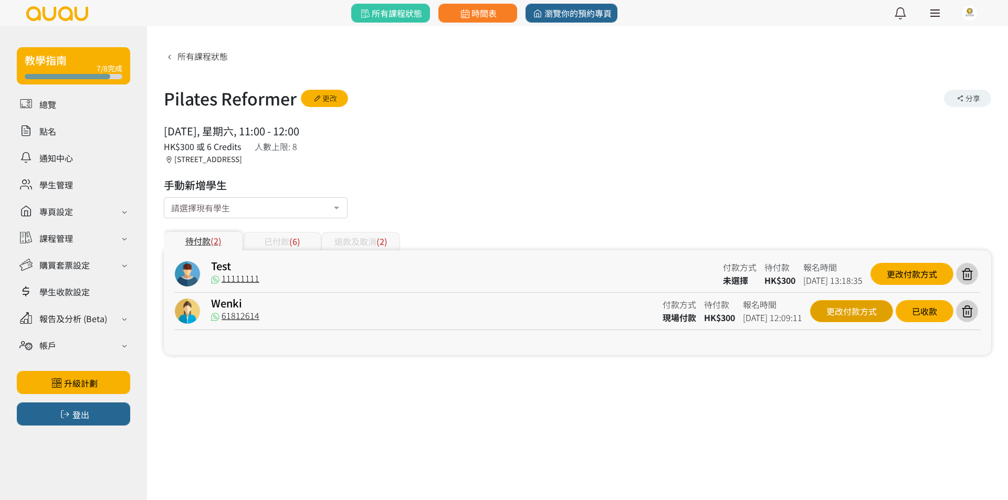
click at [836, 318] on div "更改付款方式" at bounding box center [851, 311] width 83 height 22
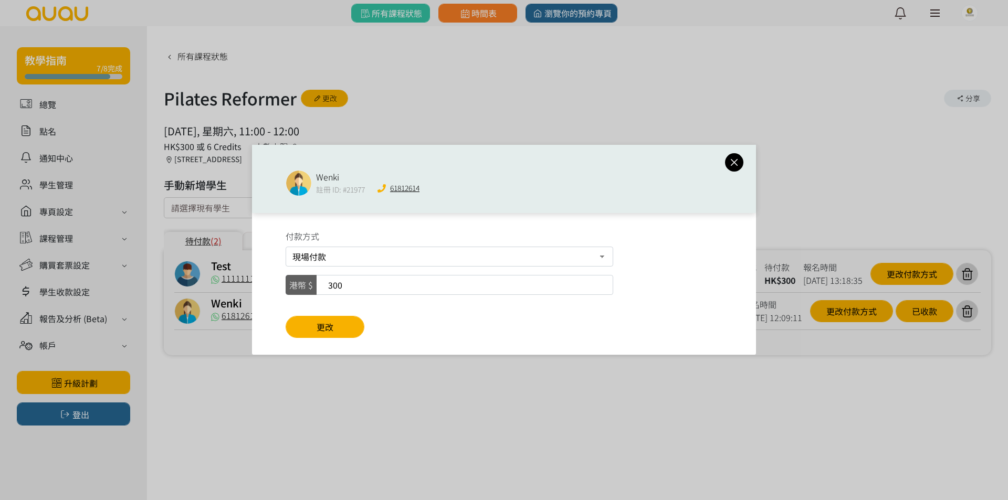
click at [451, 259] on select "課堂套票 現場付款 轉數快FPS及銀行轉帳 PayMe" at bounding box center [448, 257] width 327 height 20
select select "course_credit"
click at [285, 247] on select "課堂套票 現場付款 轉數快FPS及銀行轉帳 PayMe" at bounding box center [448, 257] width 327 height 20
click at [344, 321] on button "更改" at bounding box center [324, 327] width 79 height 22
